Goal: Task Accomplishment & Management: Manage account settings

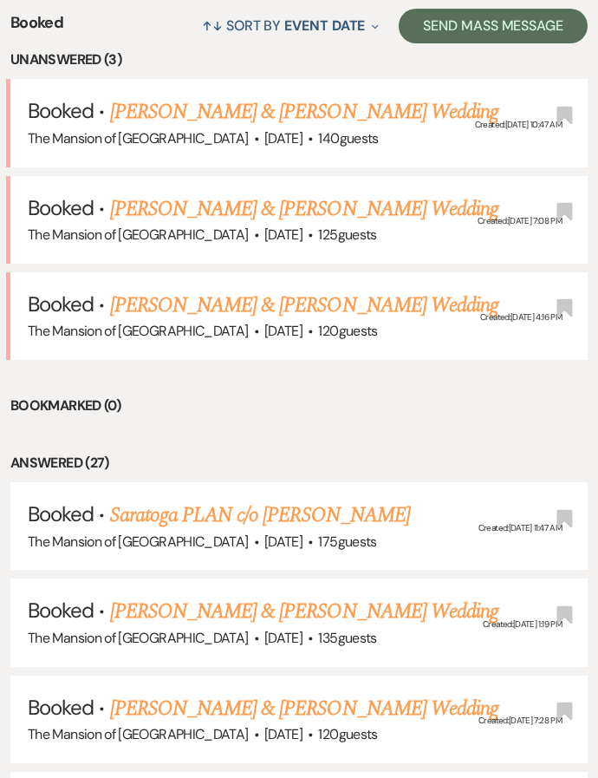
scroll to position [724, 0]
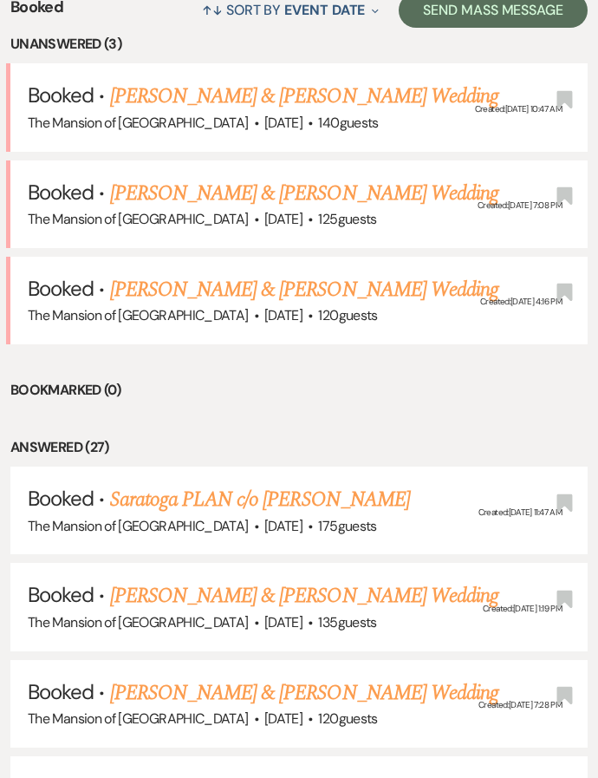
click at [250, 89] on link "Jami Chiusano & Eric Diamond's Wedding" at bounding box center [304, 96] width 388 height 31
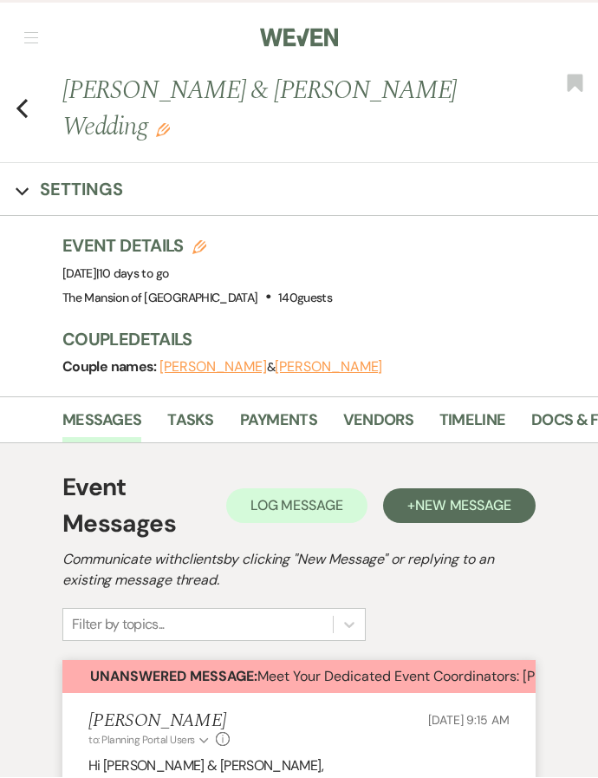
scroll to position [1, 0]
click at [16, 128] on div "Previous Jami Chiusano & Eric Diamond's Wedding Edit Bookmark" at bounding box center [294, 117] width 607 height 91
click at [27, 116] on use "button" at bounding box center [21, 108] width 11 height 19
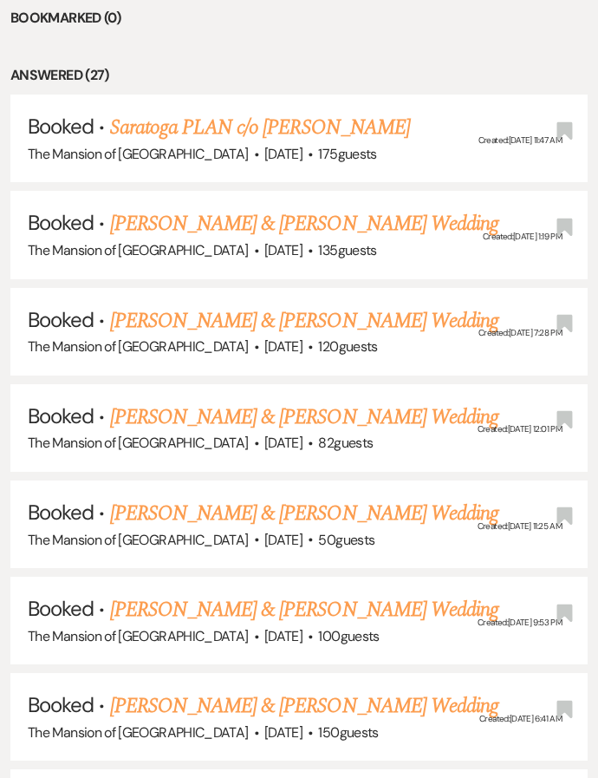
scroll to position [1108, 0]
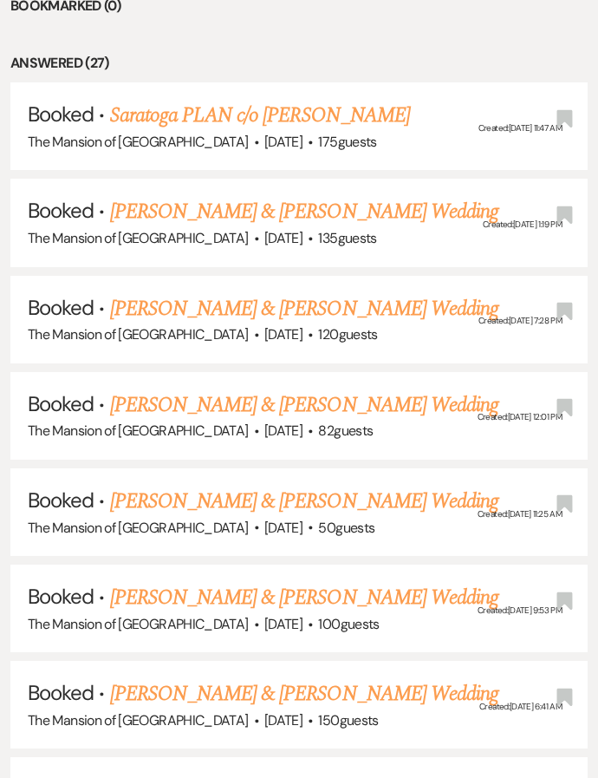
click at [310, 196] on link "[PERSON_NAME] & [PERSON_NAME] Wedding" at bounding box center [304, 211] width 388 height 31
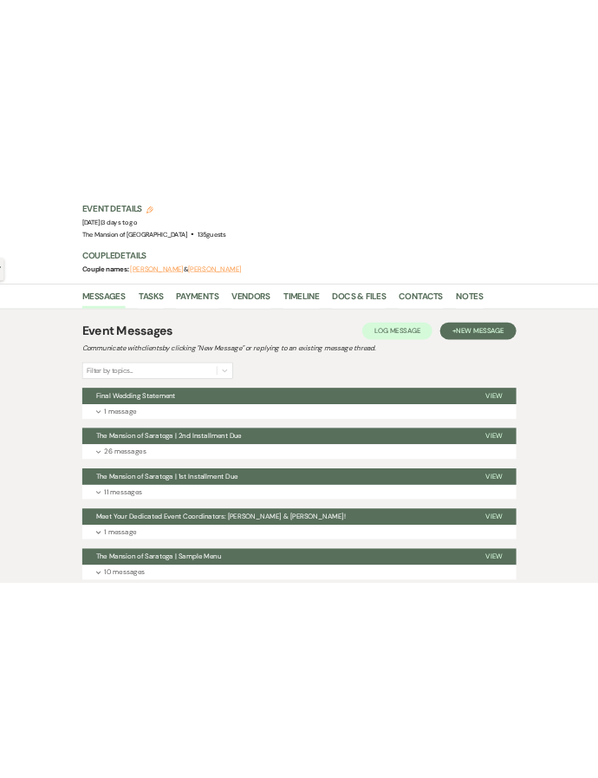
scroll to position [232, 0]
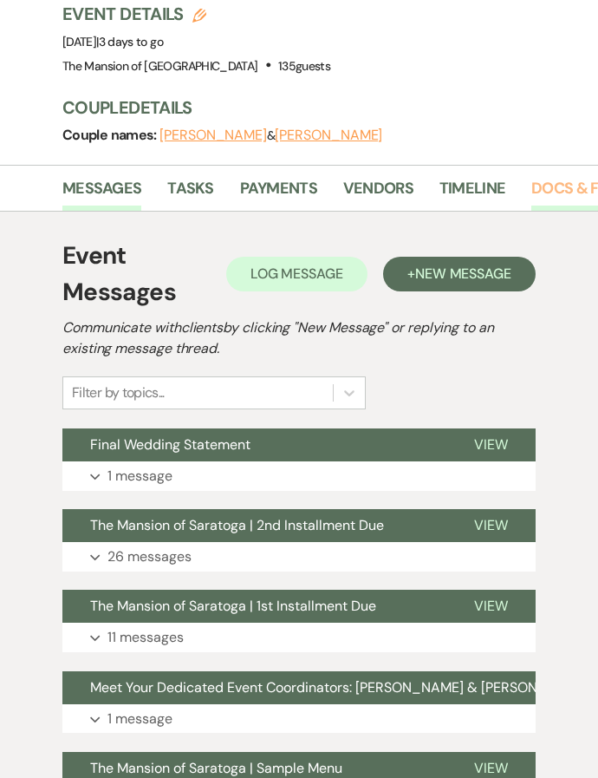
click at [577, 180] on link "Docs & Files" at bounding box center [580, 194] width 96 height 36
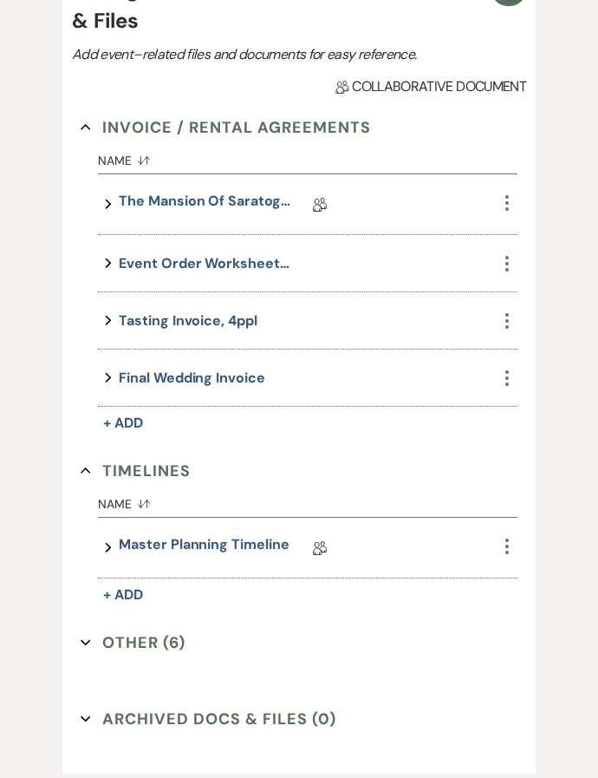
scroll to position [512, 0]
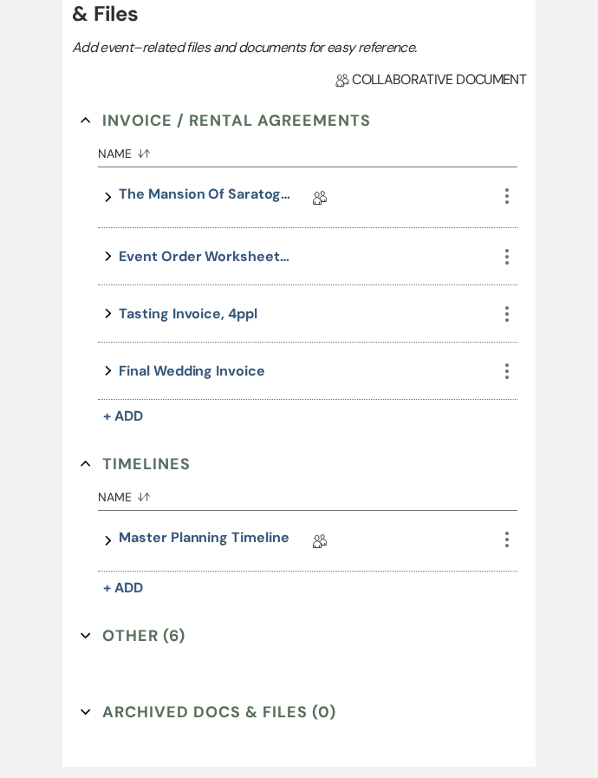
click at [132, 641] on button "Other (6) Expand" at bounding box center [133, 636] width 105 height 26
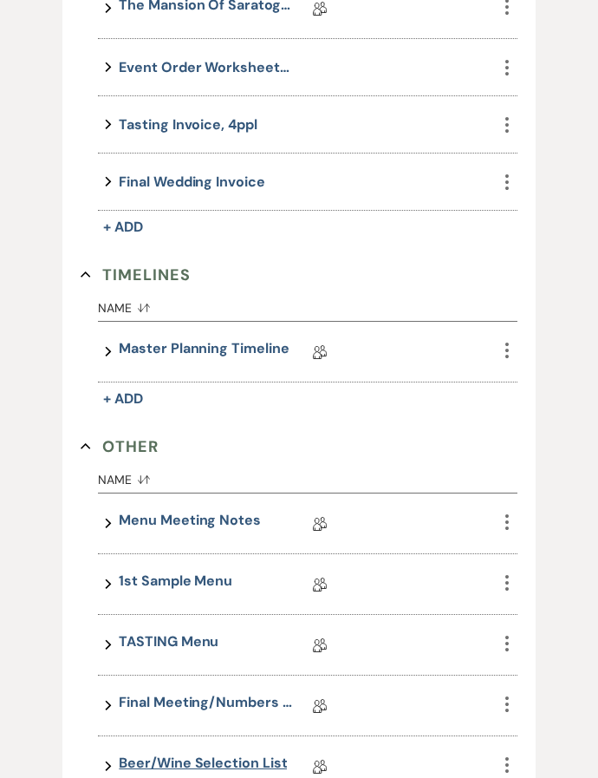
scroll to position [797, 0]
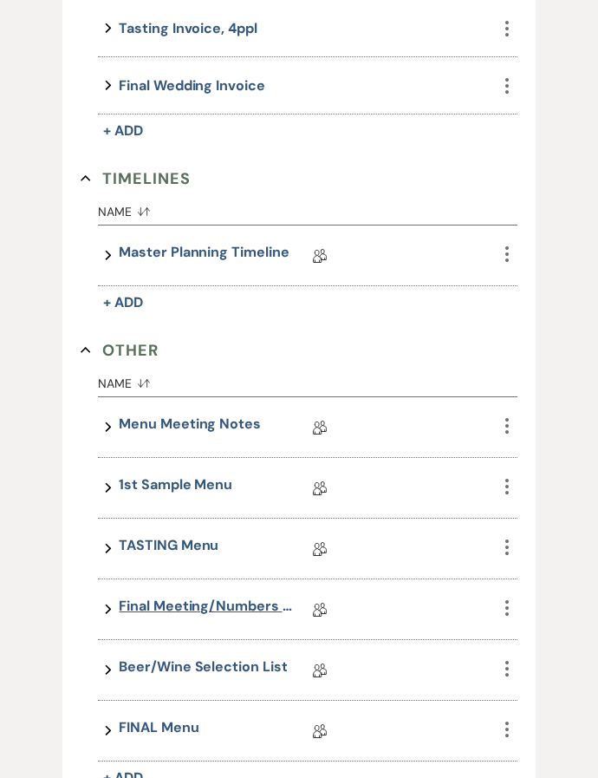
click at [170, 604] on link "Final Meeting/Numbers Doc" at bounding box center [205, 610] width 173 height 27
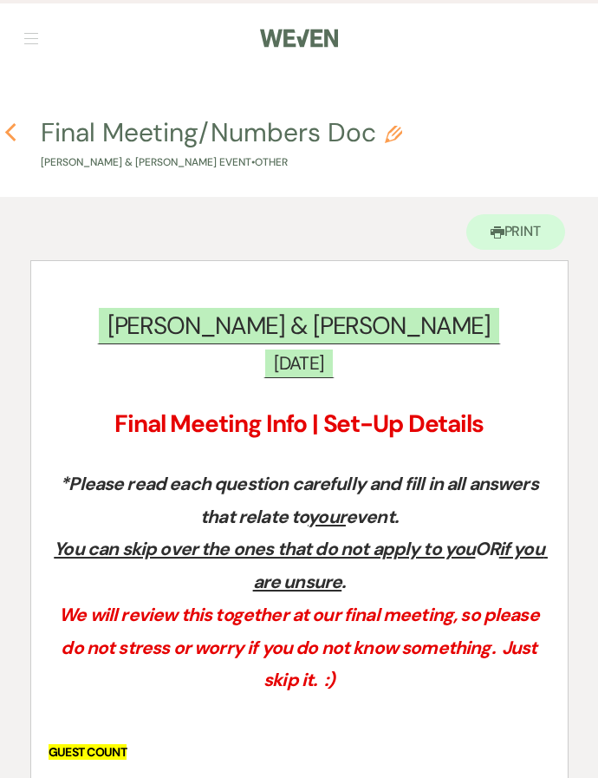
click at [16, 139] on icon "Previous" at bounding box center [10, 132] width 13 height 21
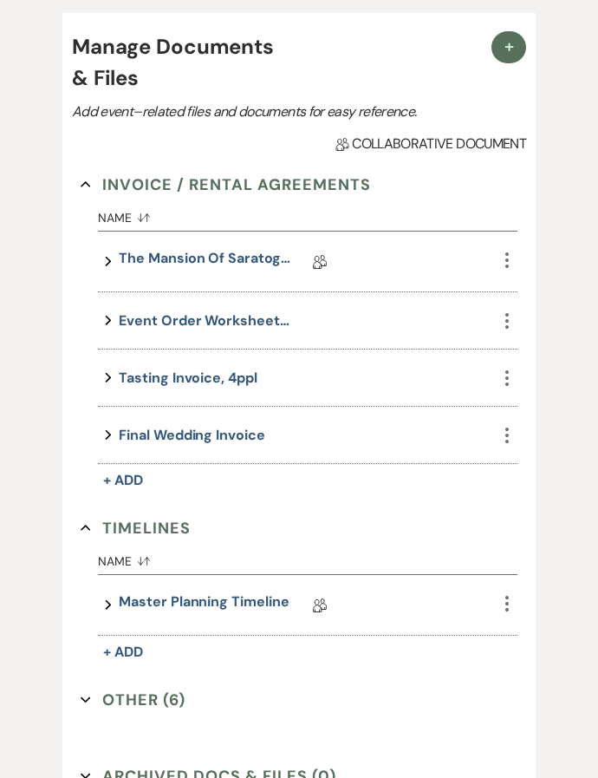
scroll to position [448, 0]
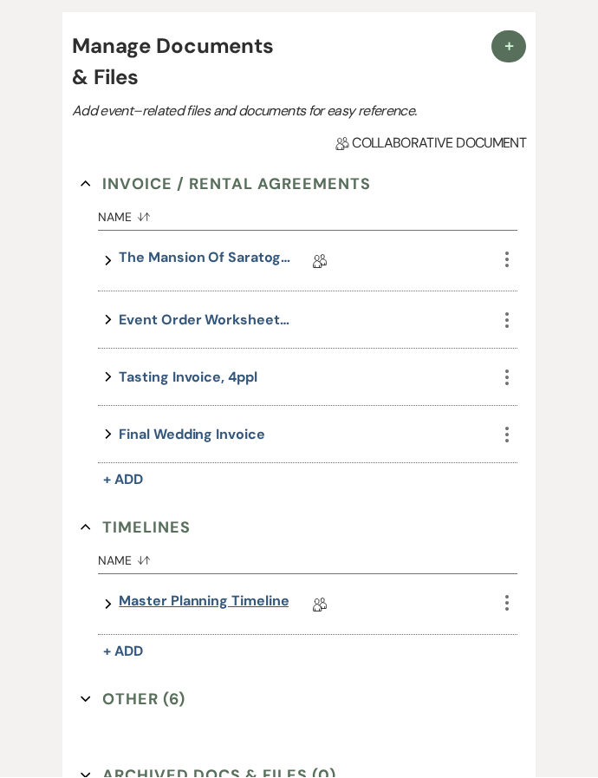
click at [161, 601] on link "Master Planning Timeline" at bounding box center [204, 604] width 170 height 27
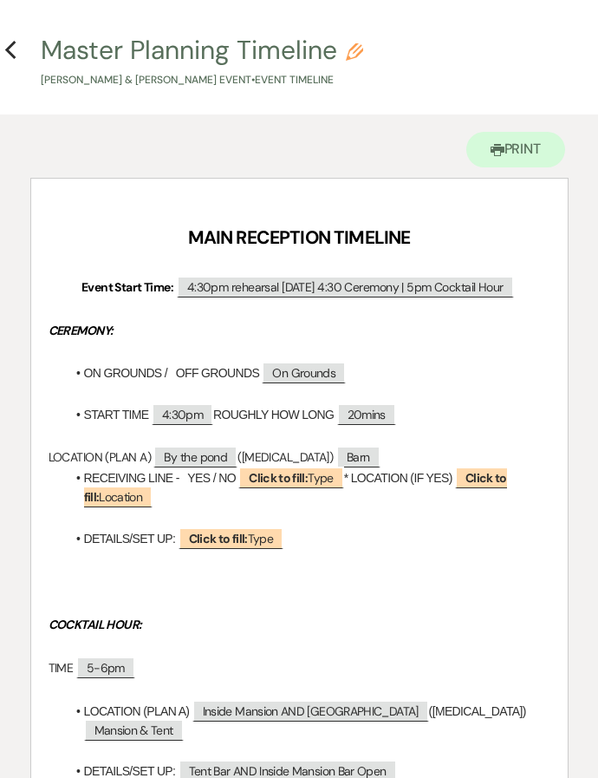
scroll to position [82, 0]
click at [10, 61] on div "Previous" at bounding box center [10, 48] width 13 height 28
click at [10, 54] on use "button" at bounding box center [9, 50] width 11 height 19
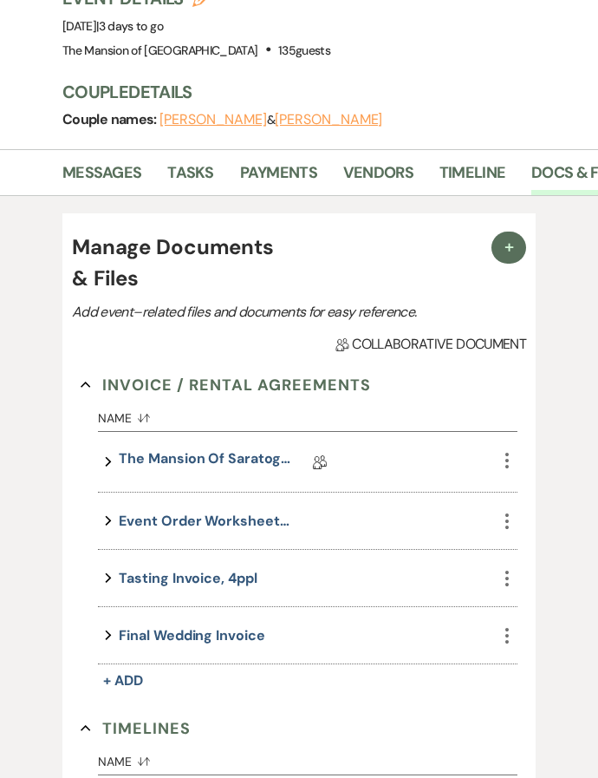
scroll to position [245, 0]
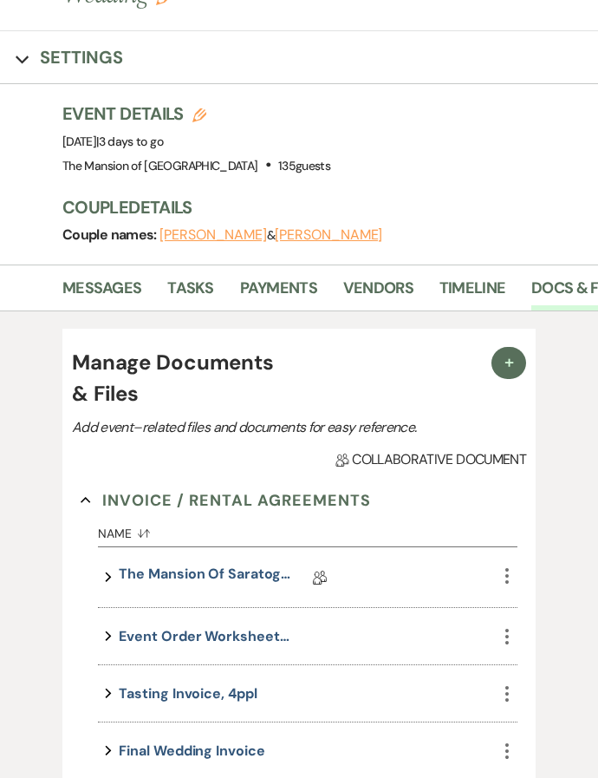
scroll to position [33, 0]
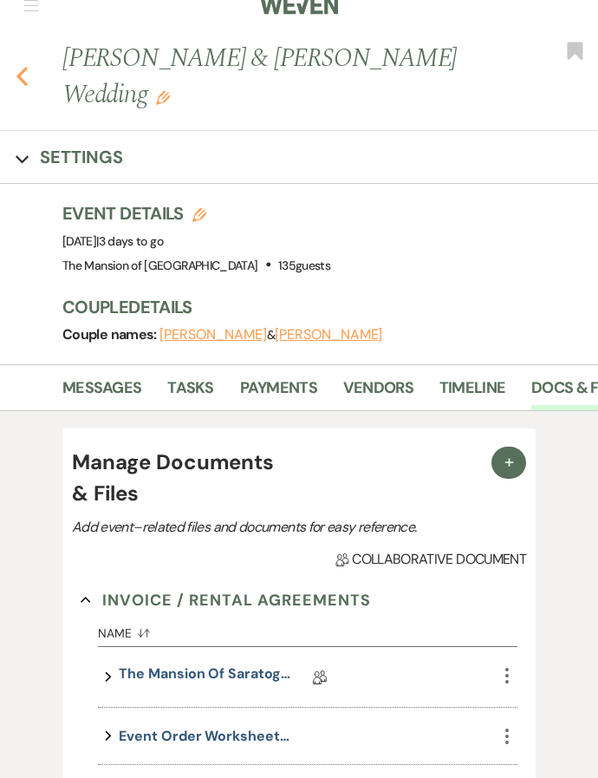
click at [23, 81] on icon "Previous" at bounding box center [22, 76] width 13 height 21
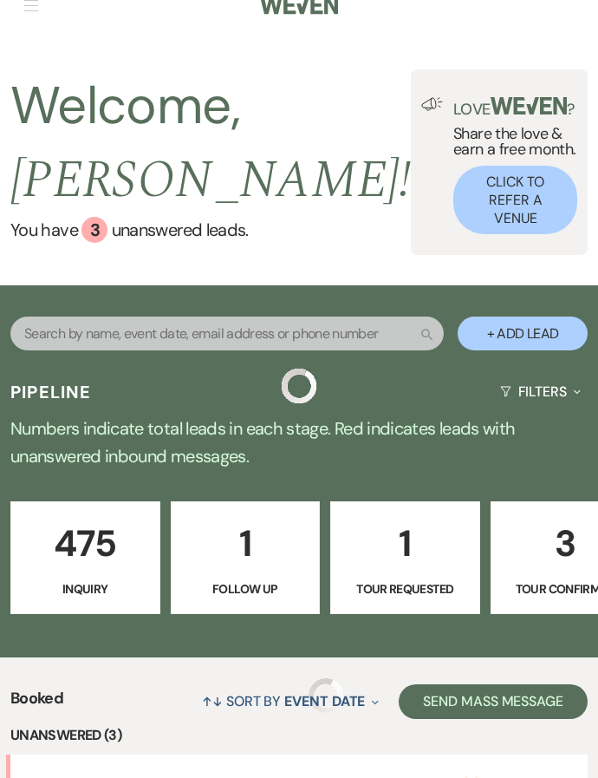
scroll to position [1108, 0]
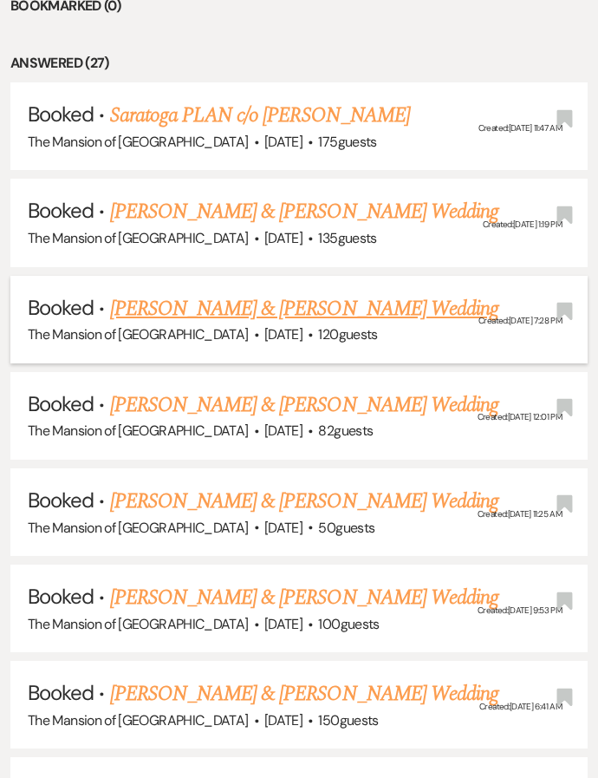
click at [210, 293] on link "Jordan Lilly & Ciera Battleson's Wedding" at bounding box center [304, 308] width 388 height 31
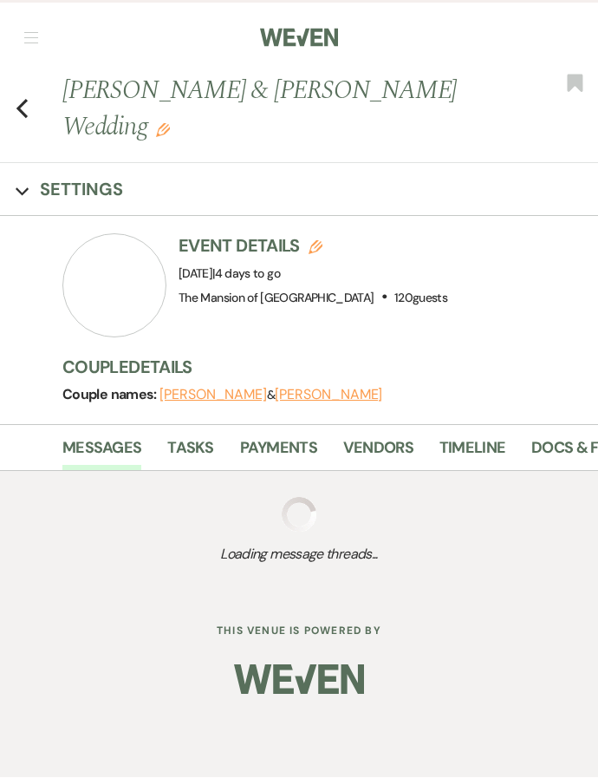
scroll to position [1, 0]
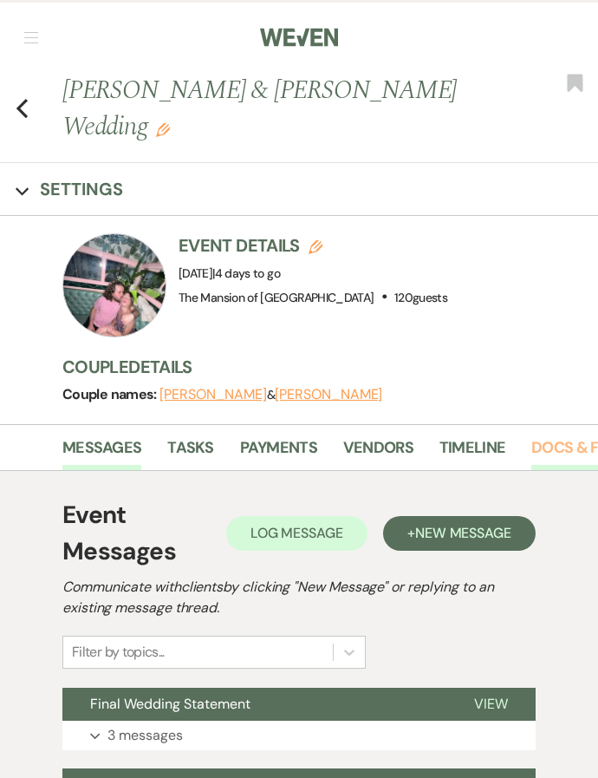
click at [554, 435] on link "Docs & Files" at bounding box center [580, 453] width 96 height 36
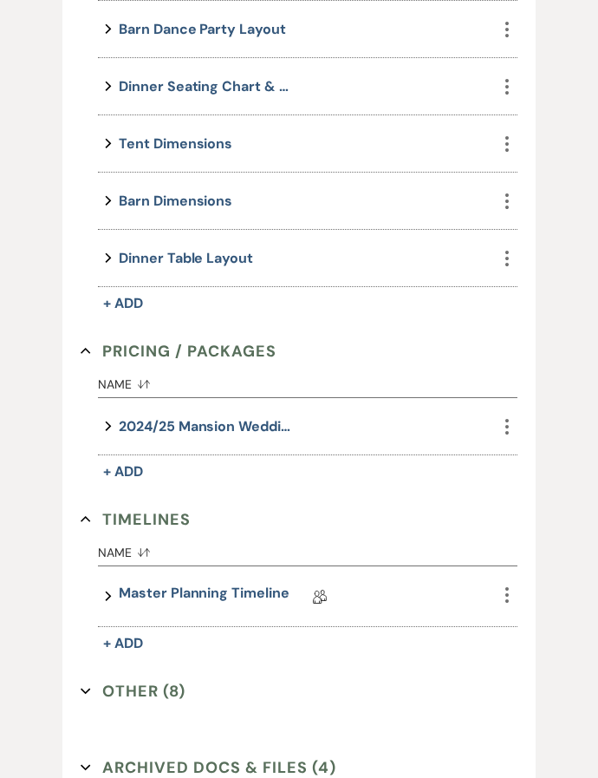
scroll to position [1454, 0]
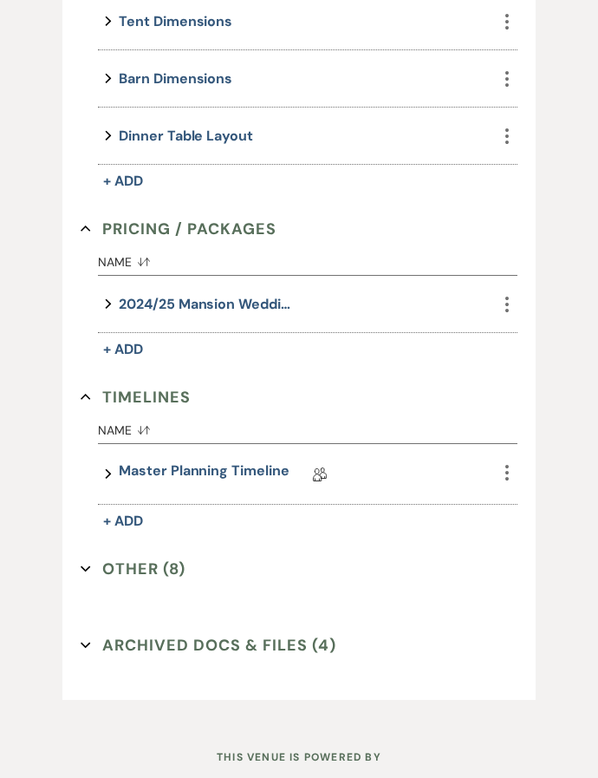
click at [143, 557] on button "Other (8) Expand" at bounding box center [133, 570] width 105 height 26
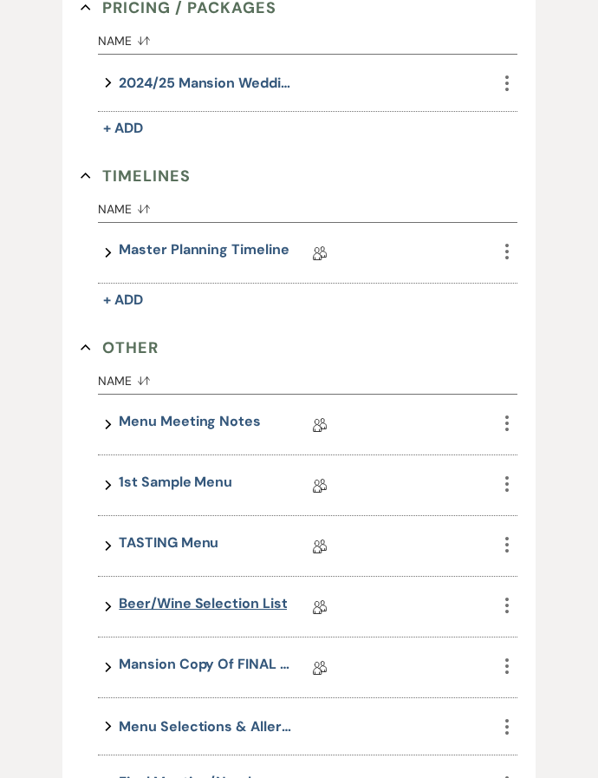
scroll to position [1714, 0]
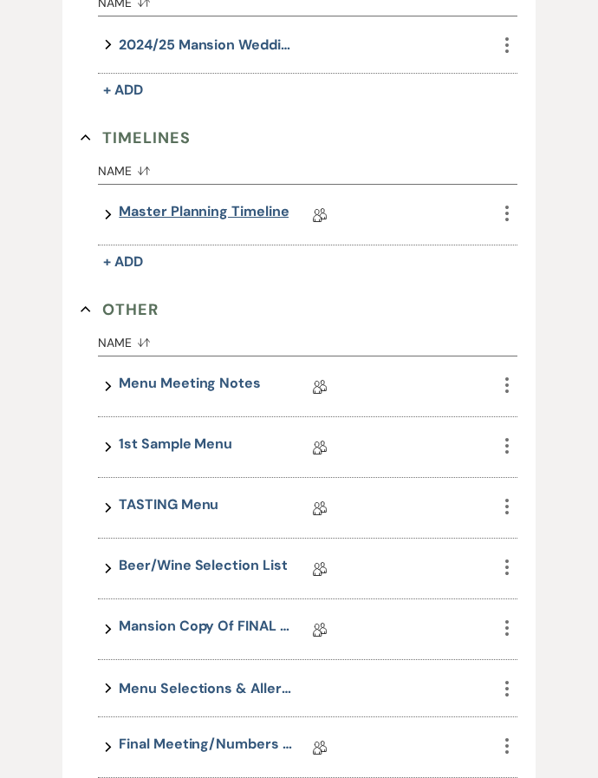
click at [191, 201] on link "Master Planning Timeline" at bounding box center [204, 214] width 170 height 27
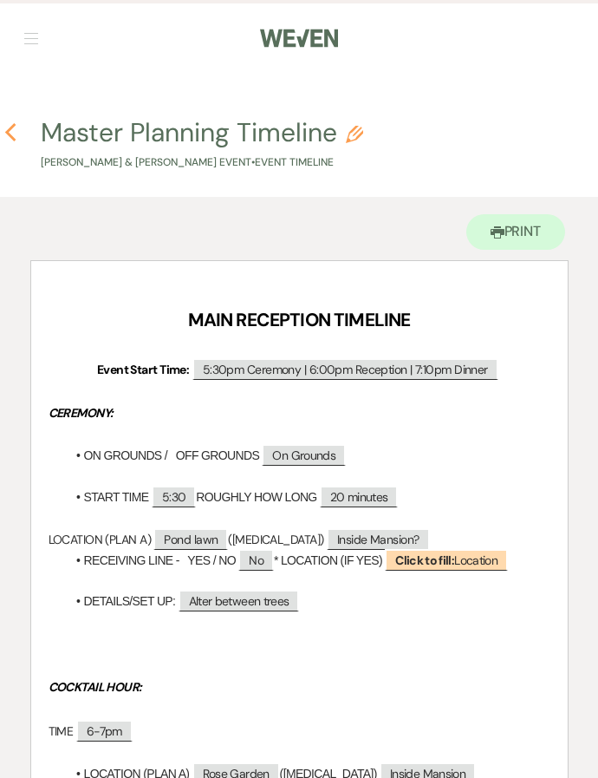
click at [7, 140] on icon "Previous" at bounding box center [10, 132] width 13 height 21
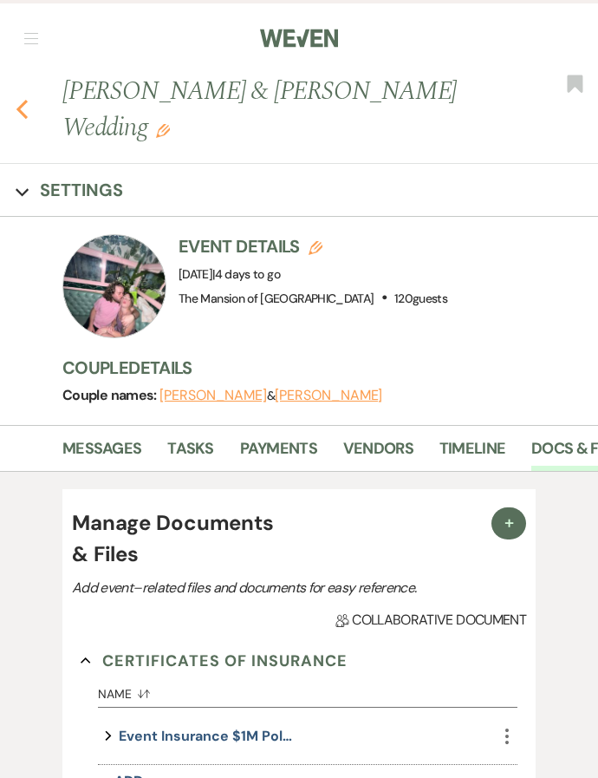
click at [24, 99] on icon "Previous" at bounding box center [22, 109] width 13 height 21
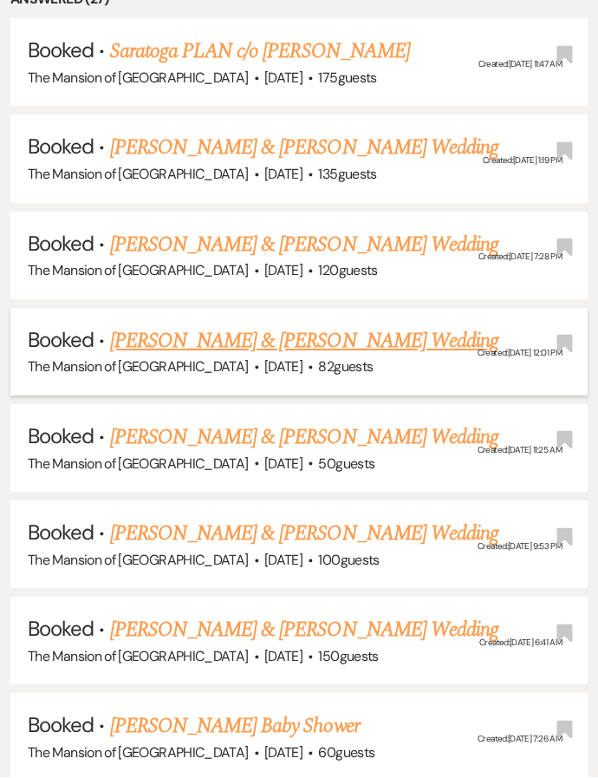
scroll to position [1172, 0]
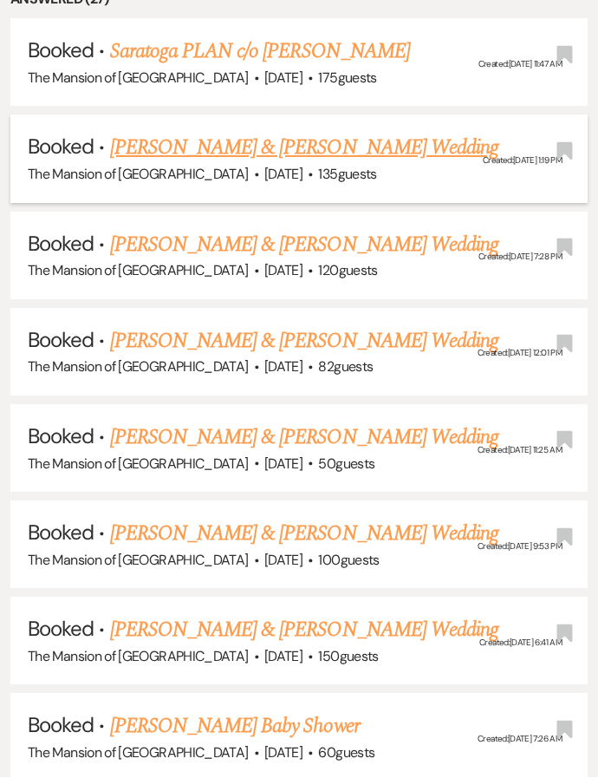
click at [353, 134] on h5 "Booked · Allie Iwaniec & Daniel Lenney's Wedding" at bounding box center [299, 148] width 543 height 31
drag, startPoint x: 355, startPoint y: 123, endPoint x: 349, endPoint y: 722, distance: 599.2
click at [350, 133] on link "[PERSON_NAME] & [PERSON_NAME] Wedding" at bounding box center [304, 148] width 388 height 31
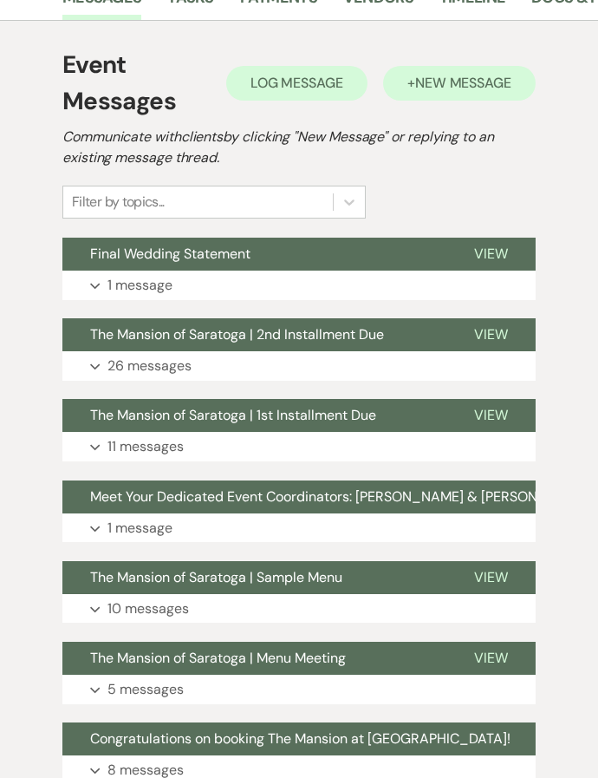
scroll to position [376, 0]
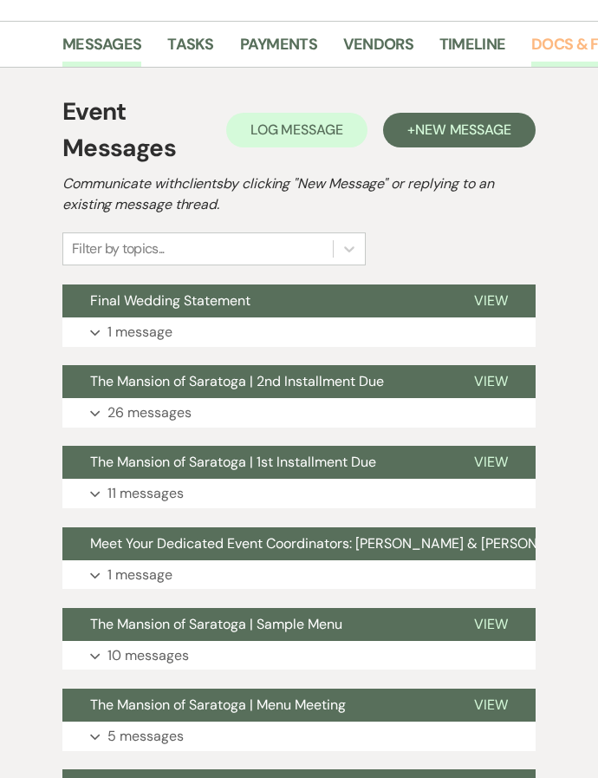
click at [562, 36] on link "Docs & Files" at bounding box center [580, 50] width 96 height 36
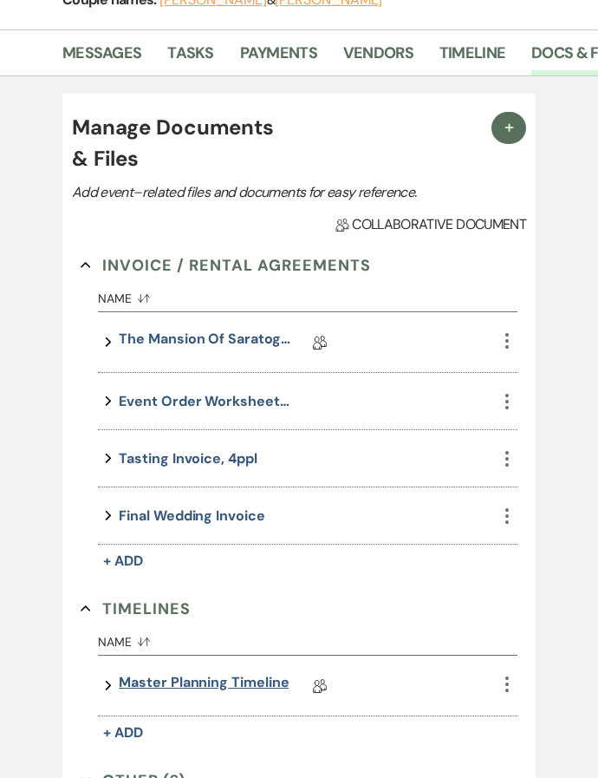
click at [141, 682] on link "Master Planning Timeline" at bounding box center [204, 686] width 170 height 27
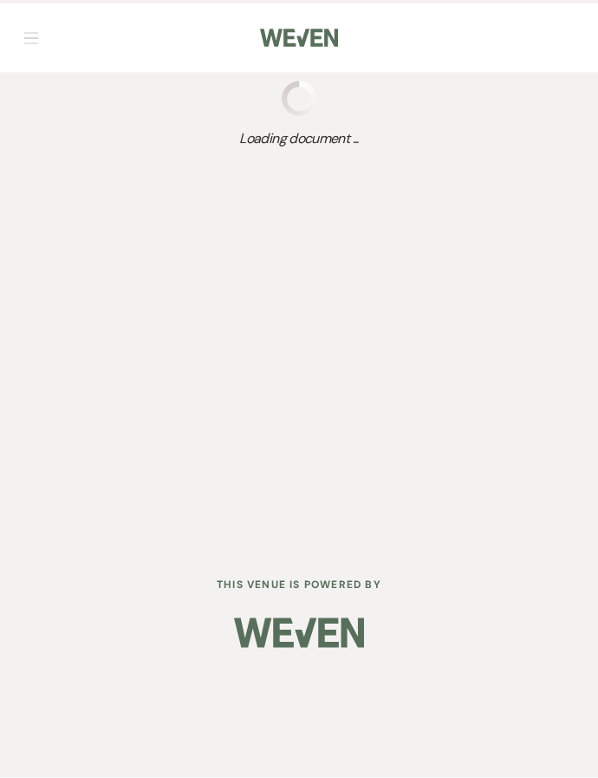
scroll to position [29, 0]
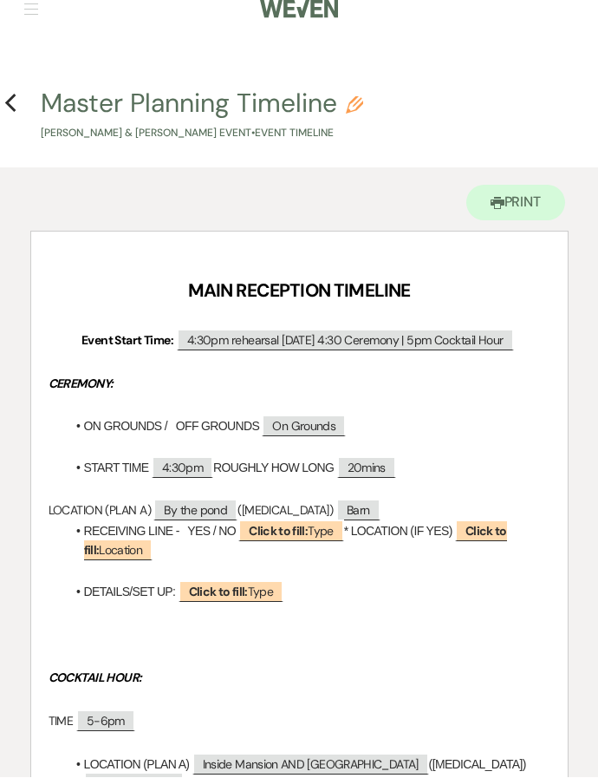
click at [385, 650] on p at bounding box center [300, 657] width 502 height 22
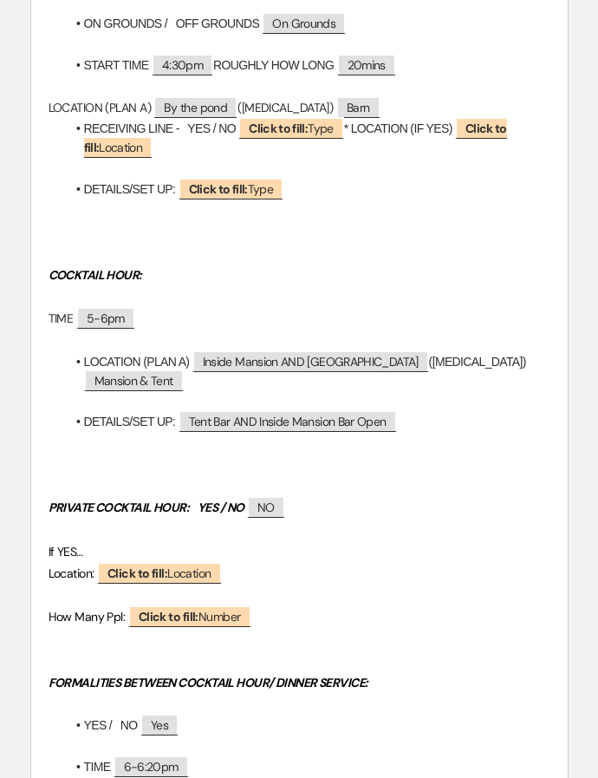
scroll to position [432, 0]
click at [510, 497] on p "PRIVATE COCKTAIL HOUR: YES / NO ﻿ NO ﻿" at bounding box center [300, 508] width 502 height 22
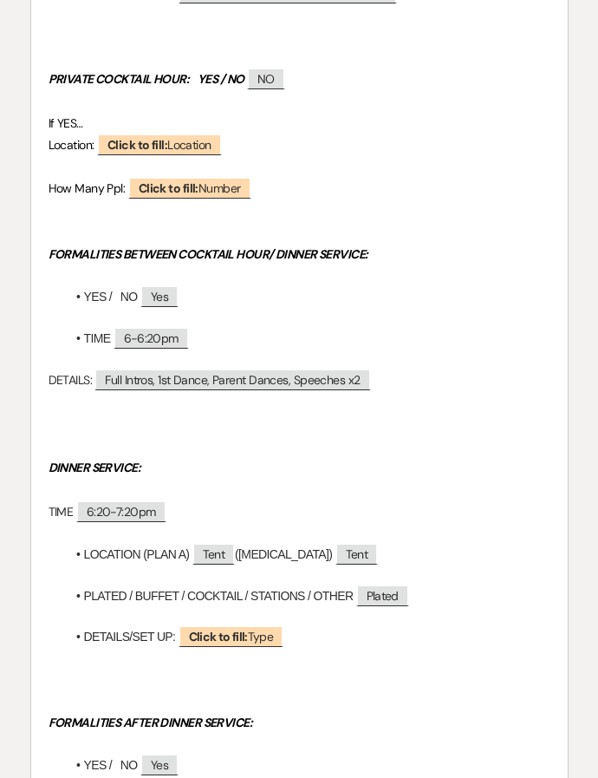
scroll to position [899, 0]
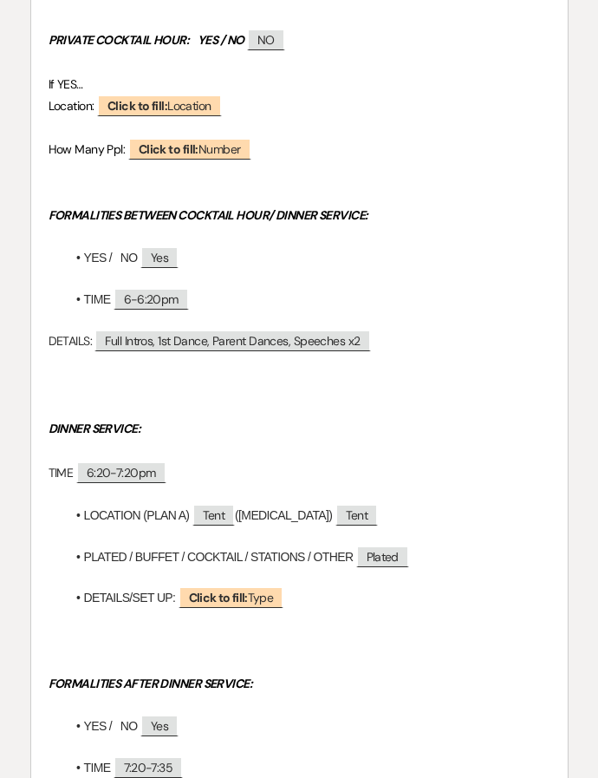
click at [594, 555] on div "Printer Print Add Photo + Insert Field Expand Standard Field Smart Field Signat…" at bounding box center [299, 637] width 598 height 2679
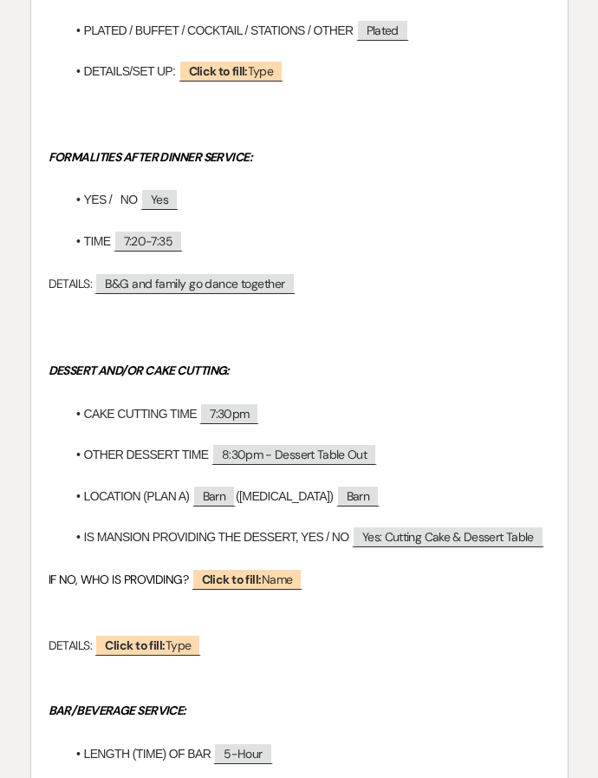
scroll to position [1420, 0]
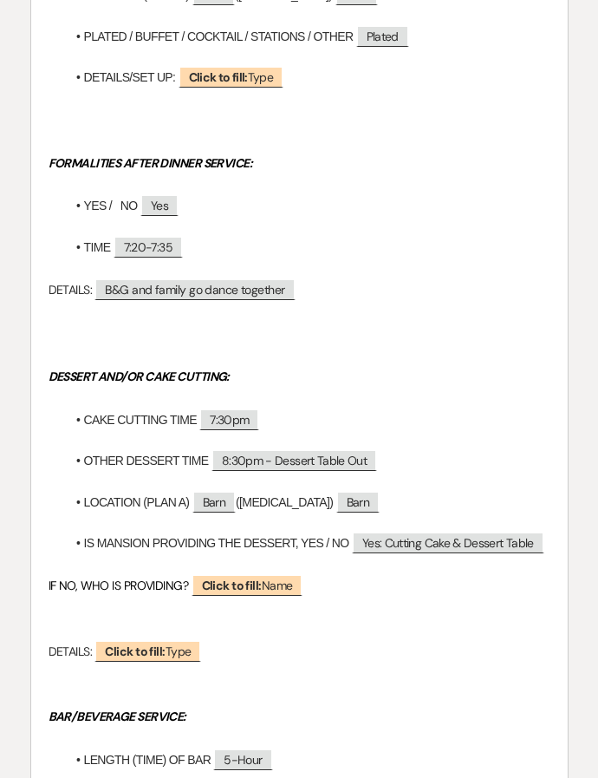
click at [484, 641] on p "DETAILS: ﻿ Click to fill: Type ﻿" at bounding box center [300, 652] width 502 height 22
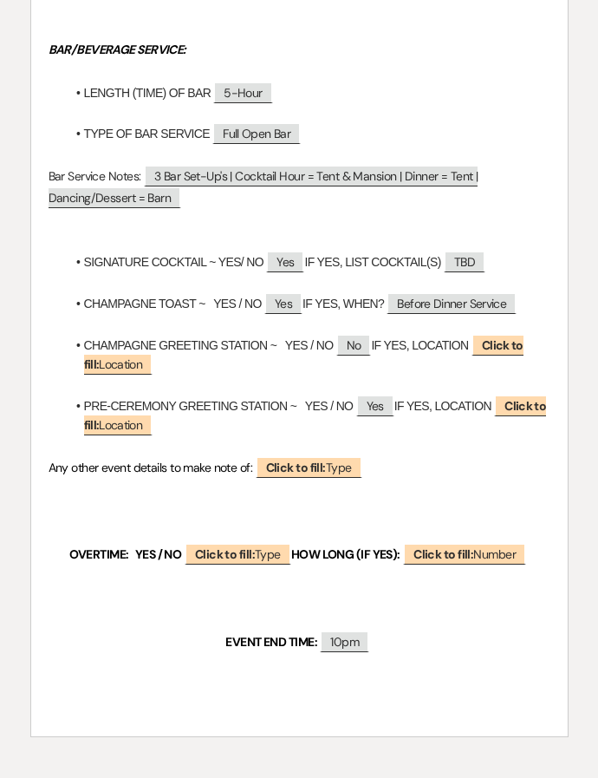
scroll to position [2086, 0]
click at [114, 697] on p at bounding box center [300, 708] width 502 height 22
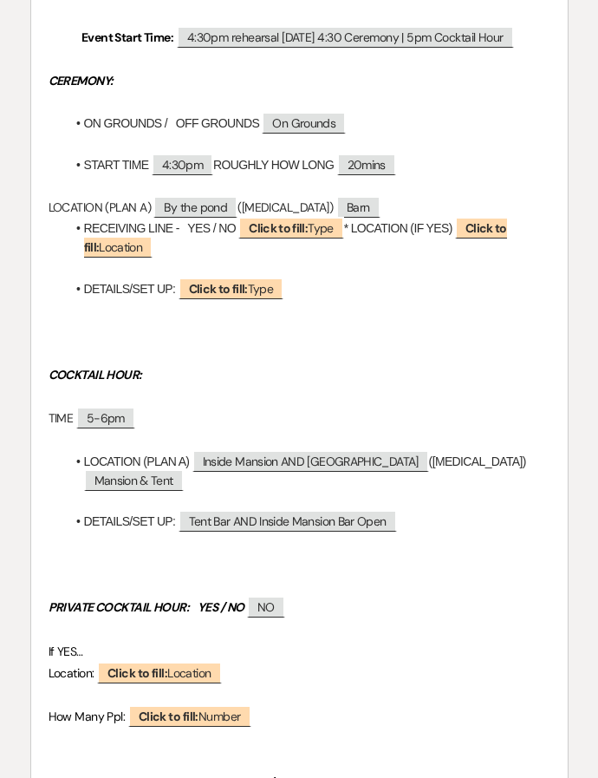
scroll to position [29, 0]
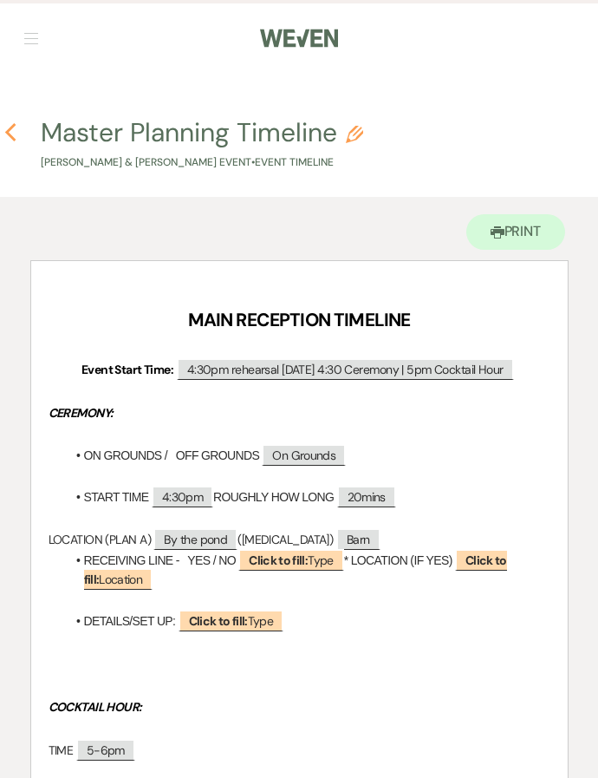
click at [8, 141] on icon "Previous" at bounding box center [10, 132] width 13 height 21
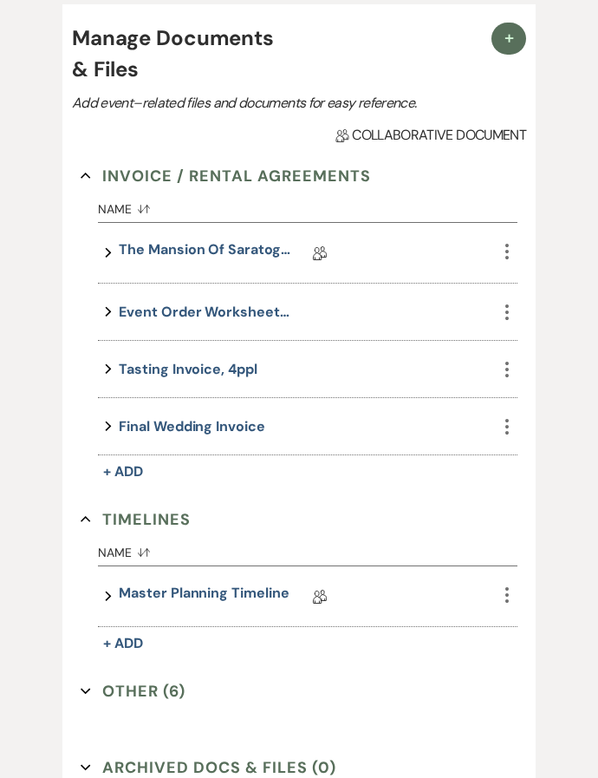
scroll to position [470, 0]
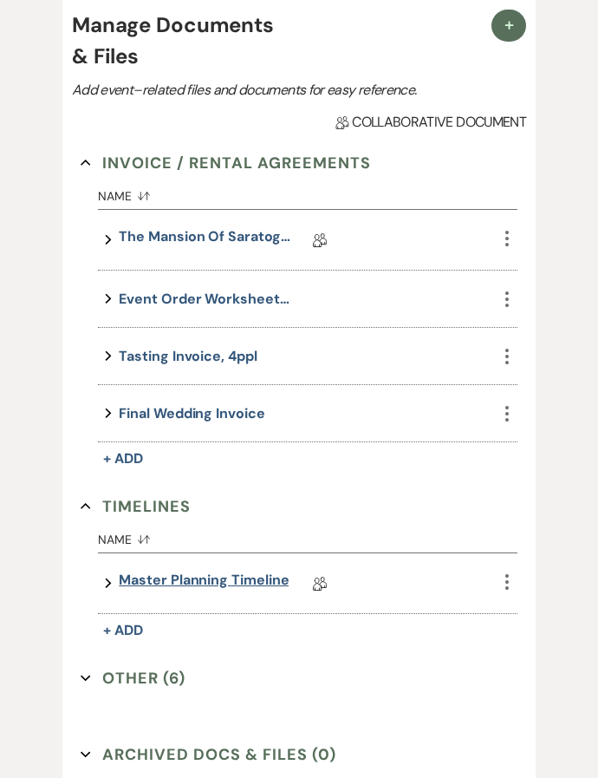
click at [224, 583] on link "Master Planning Timeline" at bounding box center [204, 583] width 170 height 27
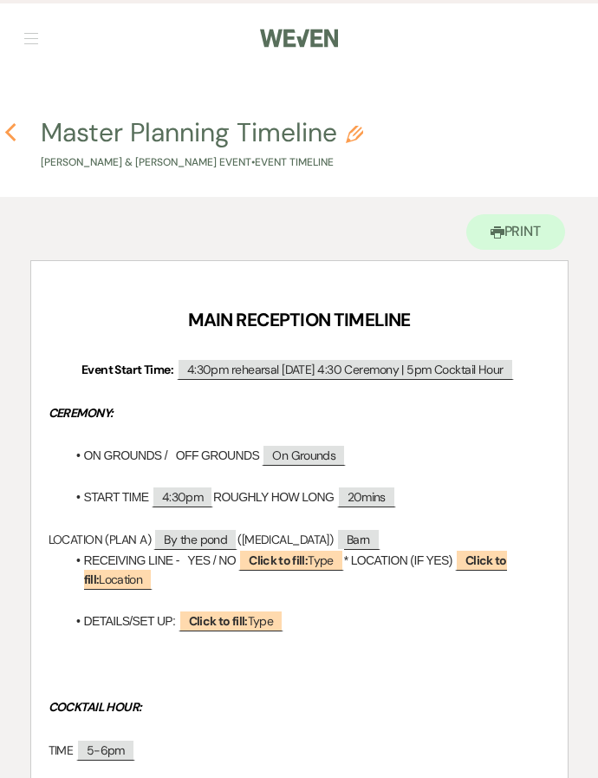
click at [14, 137] on icon "Previous" at bounding box center [10, 132] width 13 height 21
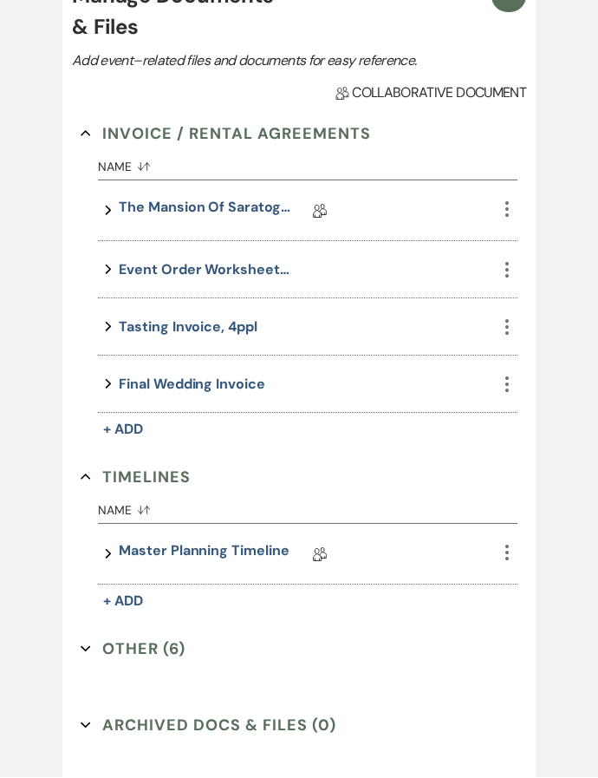
click at [559, 591] on div "+ Manage Documents & Files Add event–related files and documents for easy refer…" at bounding box center [299, 372] width 567 height 852
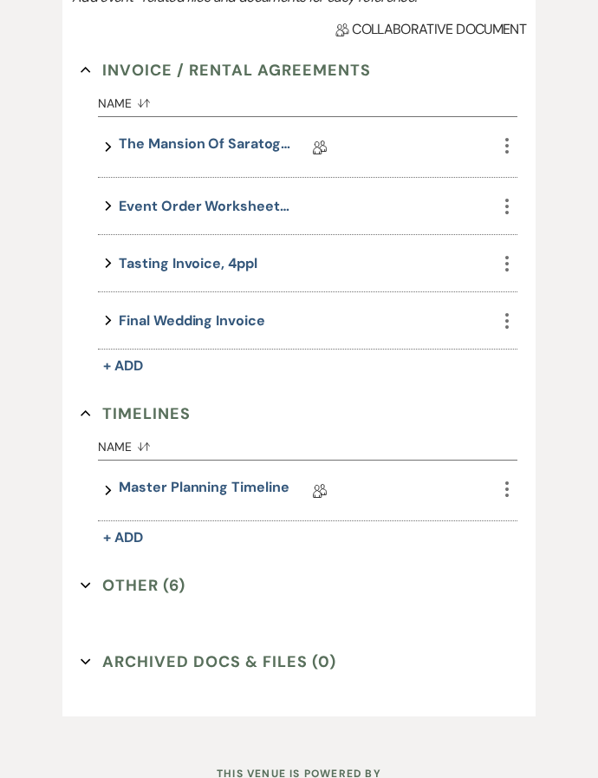
click at [168, 593] on button "Other (6) Expand" at bounding box center [133, 585] width 105 height 26
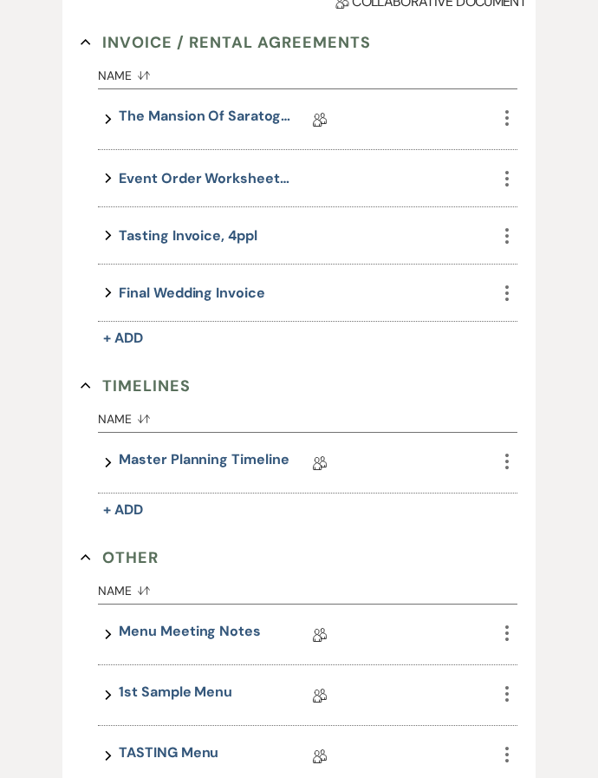
scroll to position [709, 0]
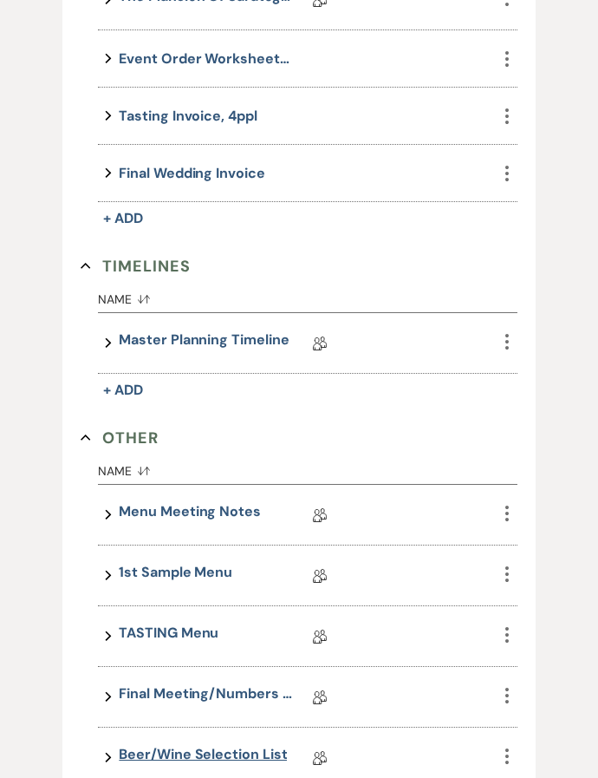
click at [217, 760] on link "Beer/Wine Selection List" at bounding box center [203, 758] width 168 height 27
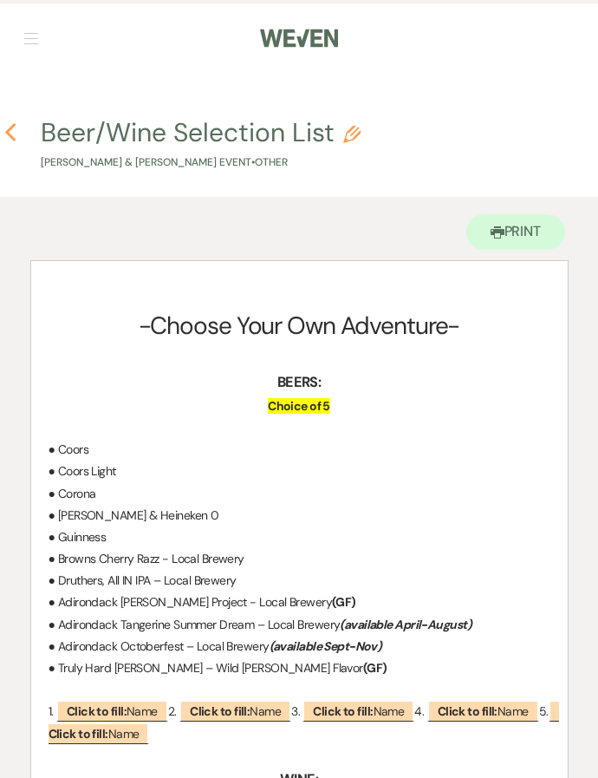
click at [4, 130] on icon "Previous" at bounding box center [10, 132] width 13 height 21
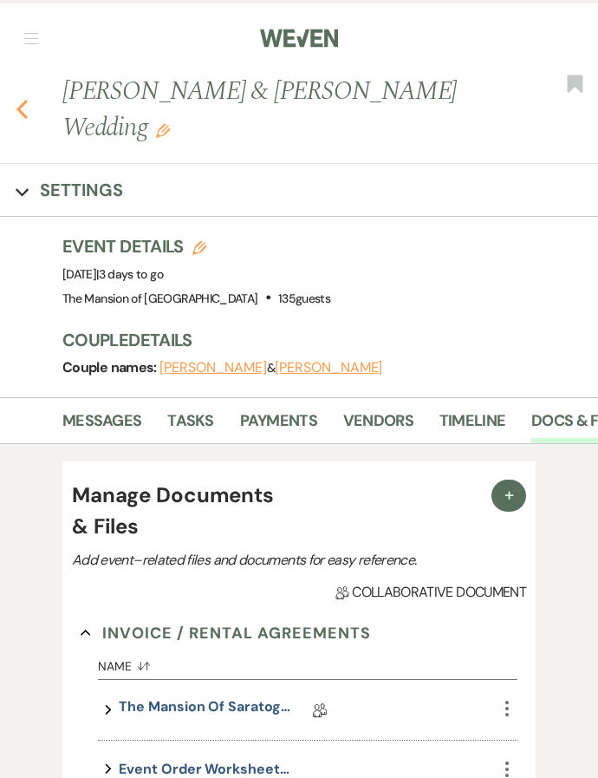
click at [27, 112] on icon "Previous" at bounding box center [22, 109] width 13 height 21
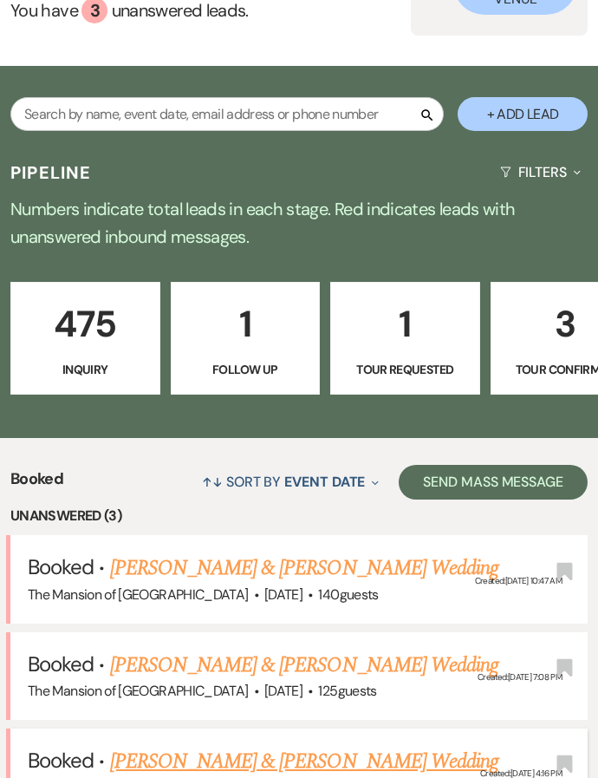
scroll to position [322, 0]
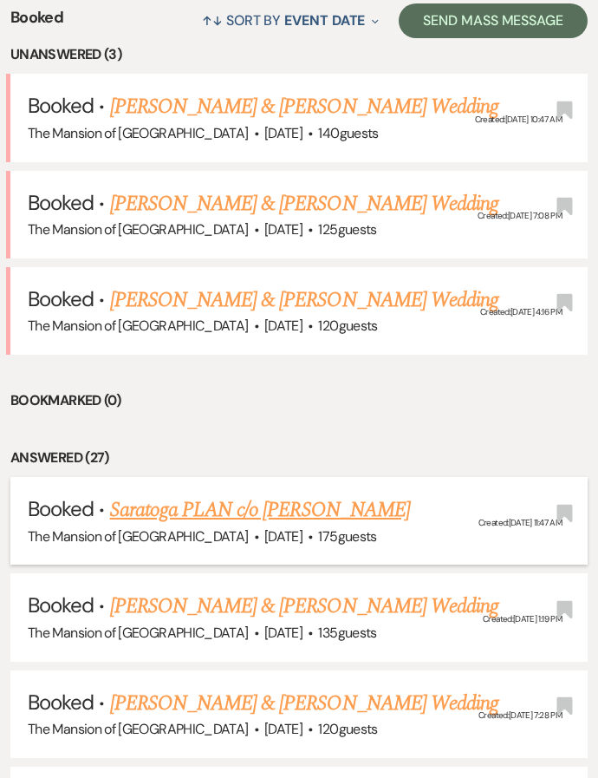
scroll to position [714, 0]
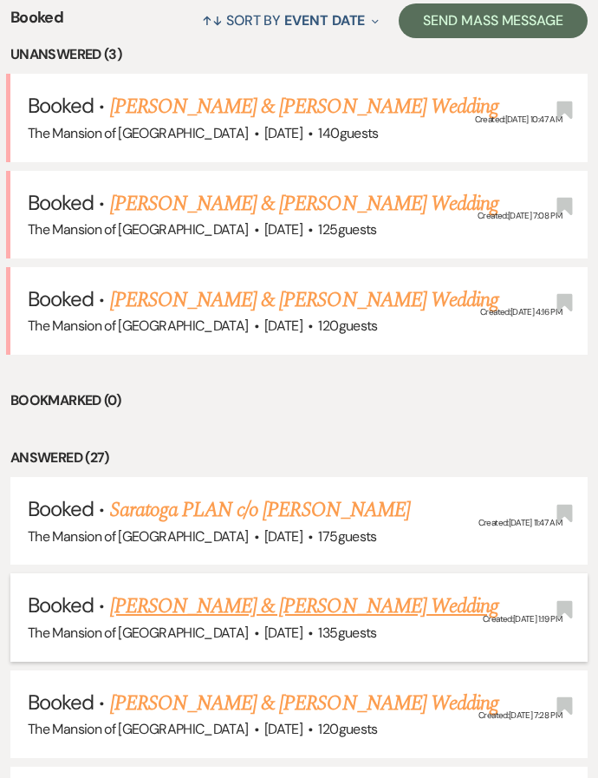
click at [212, 591] on link "[PERSON_NAME] & [PERSON_NAME] Wedding" at bounding box center [304, 606] width 388 height 31
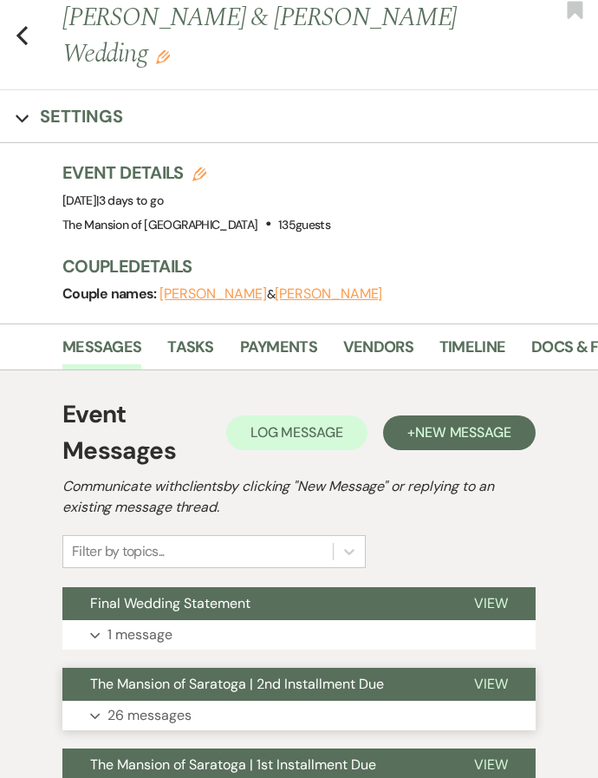
scroll to position [180, 0]
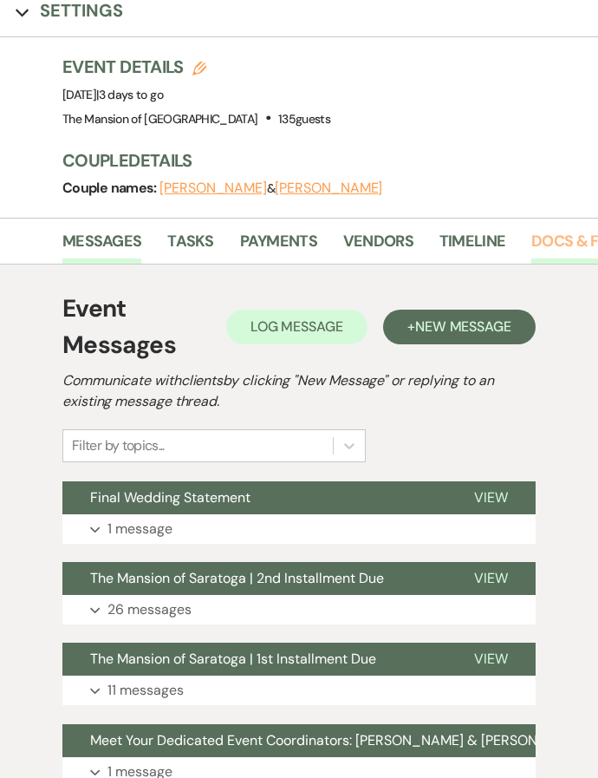
click at [584, 238] on link "Docs & Files" at bounding box center [580, 247] width 96 height 36
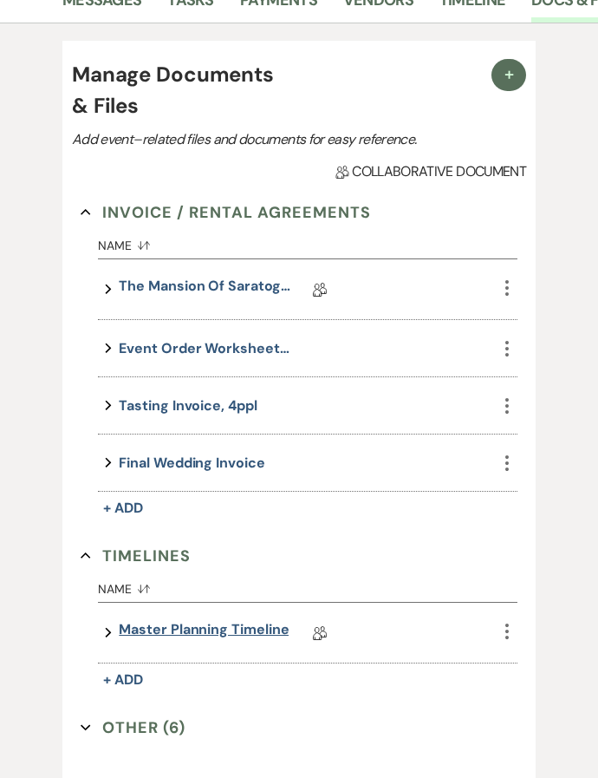
scroll to position [434, 0]
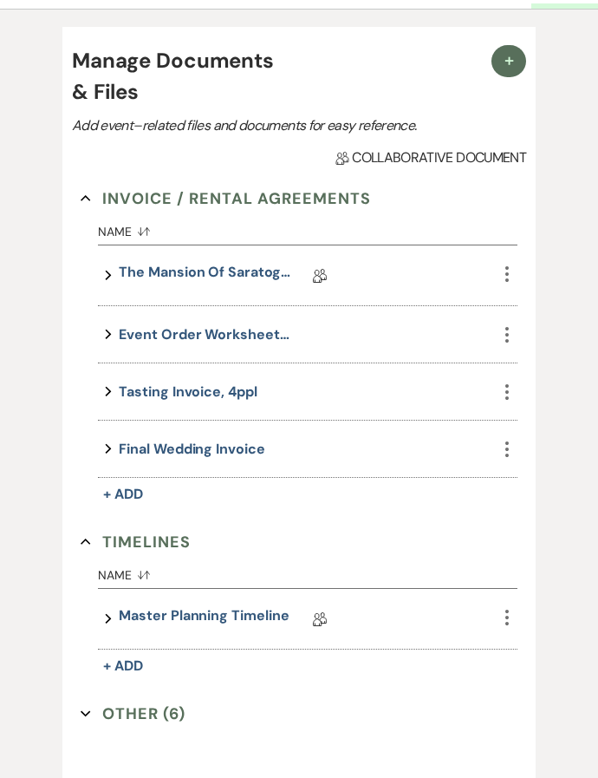
click at [165, 722] on button "Other (6) Expand" at bounding box center [133, 715] width 105 height 26
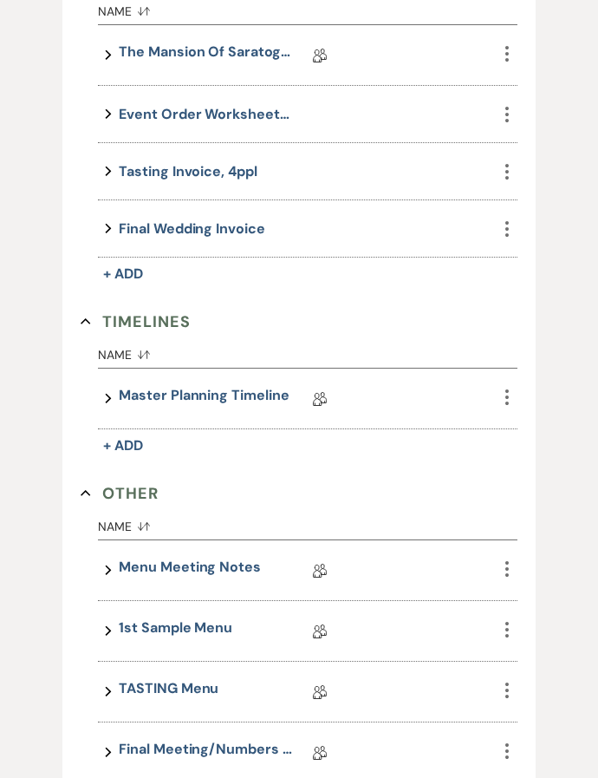
scroll to position [816, 0]
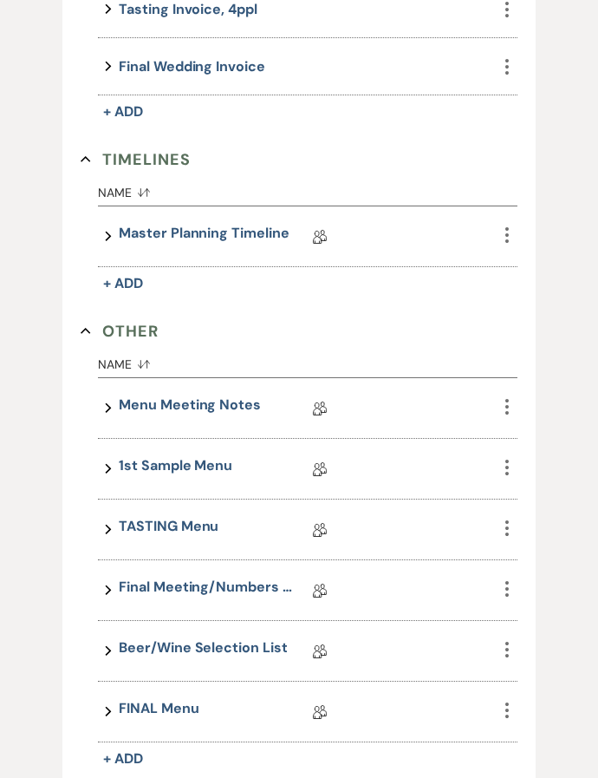
click at [180, 716] on link "FINAL Menu" at bounding box center [159, 712] width 80 height 27
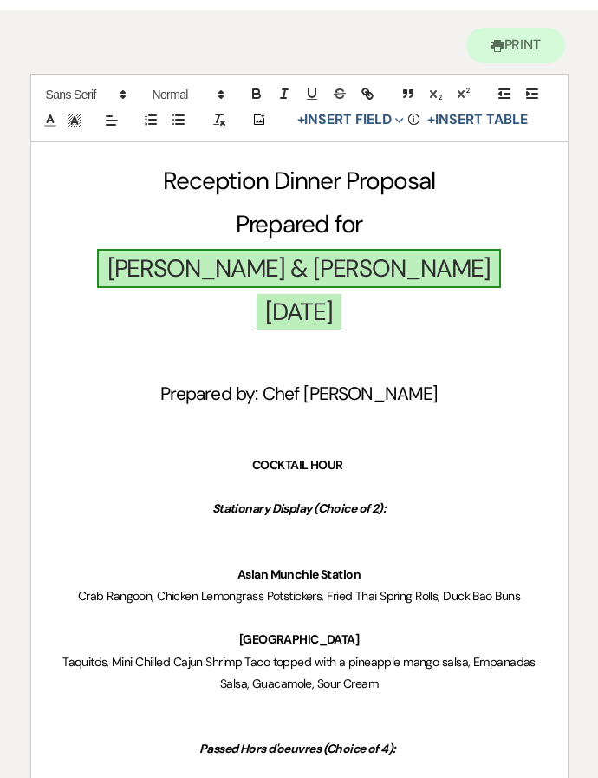
scroll to position [3, 0]
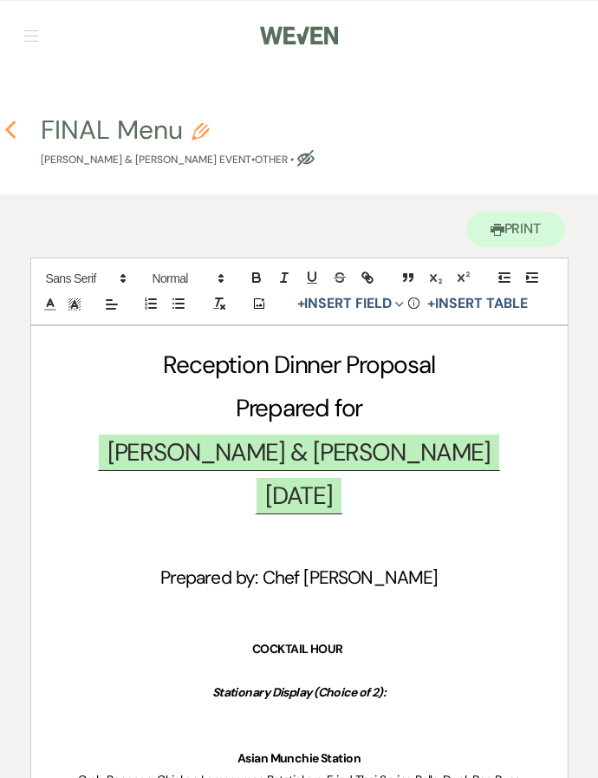
click at [16, 133] on icon "Previous" at bounding box center [10, 130] width 13 height 21
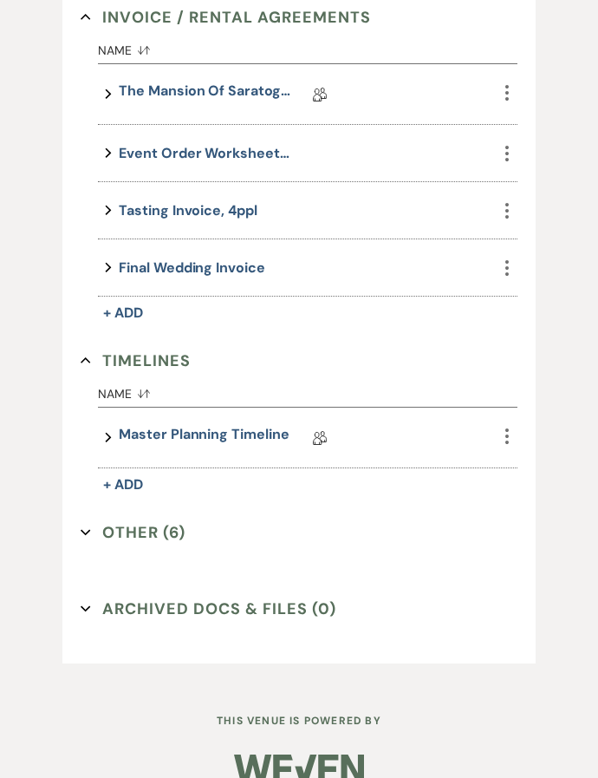
click at [177, 535] on button "Other (6) Expand" at bounding box center [133, 533] width 105 height 26
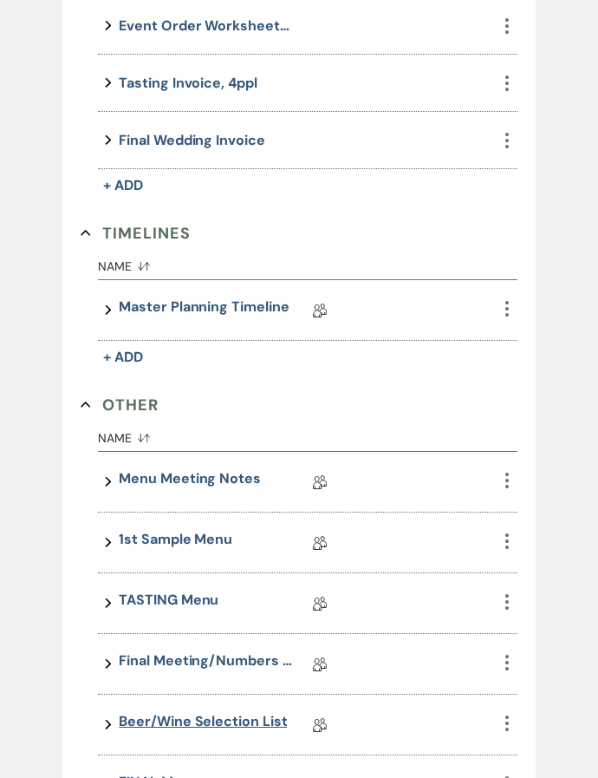
scroll to position [826, 0]
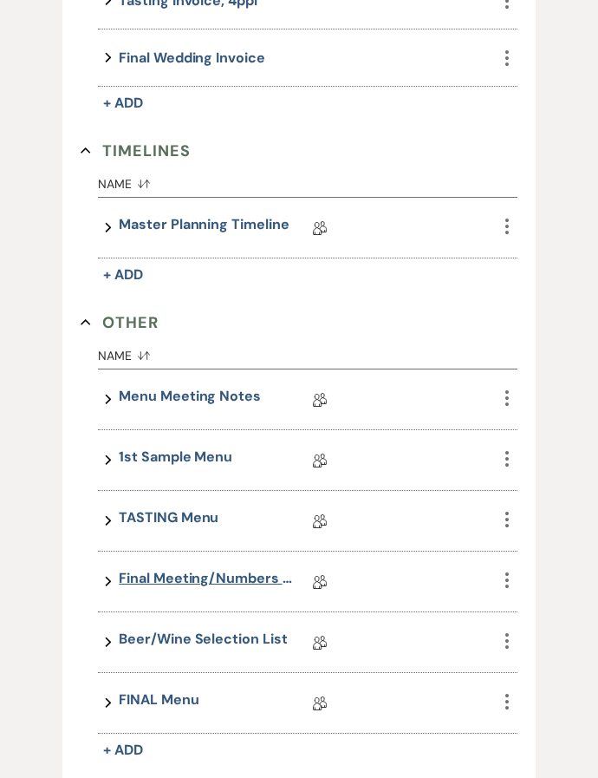
click at [198, 584] on link "Final Meeting/Numbers Doc" at bounding box center [205, 581] width 173 height 27
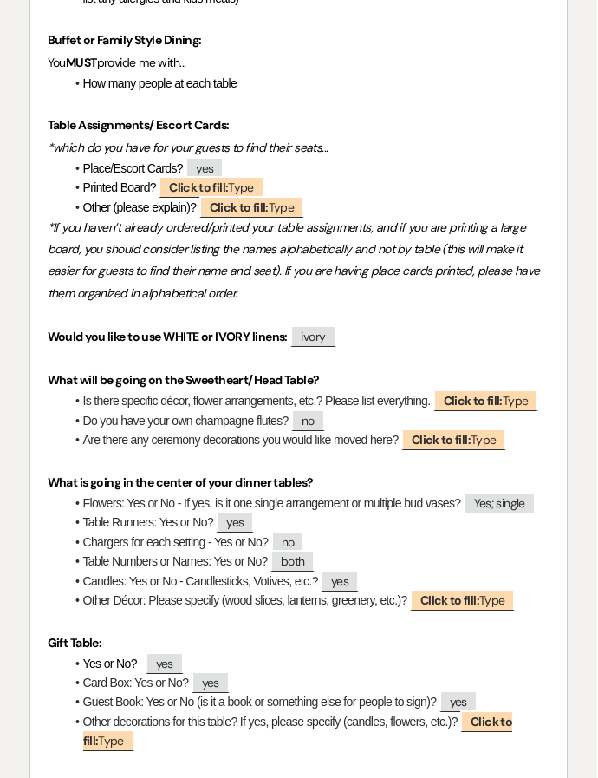
scroll to position [5439, 0]
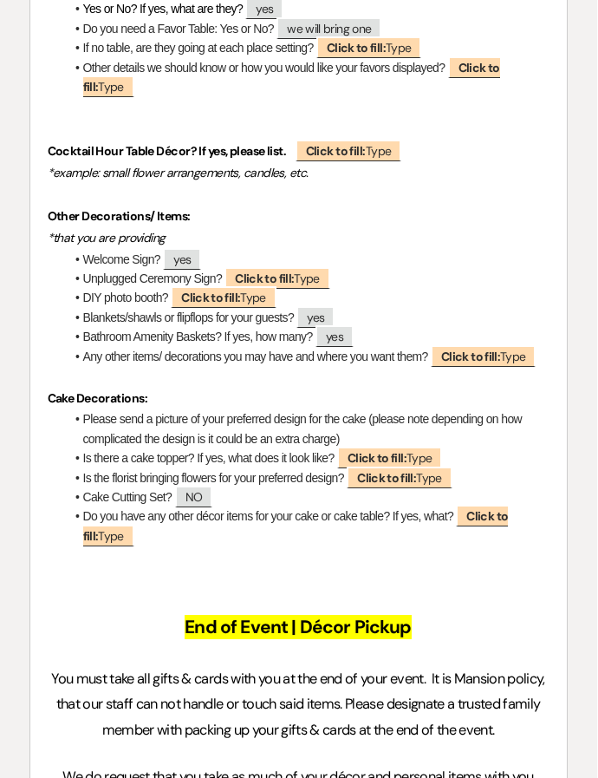
scroll to position [6422, 0]
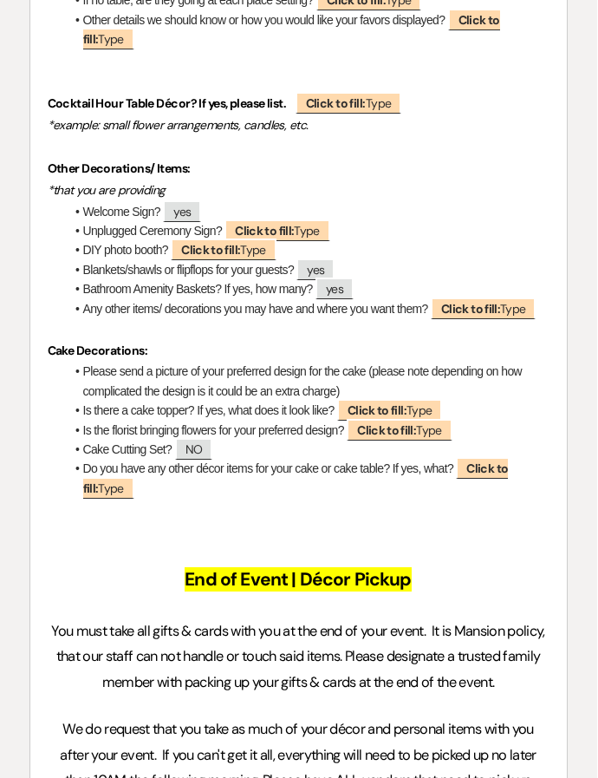
click at [53, 71] on p at bounding box center [300, 82] width 502 height 22
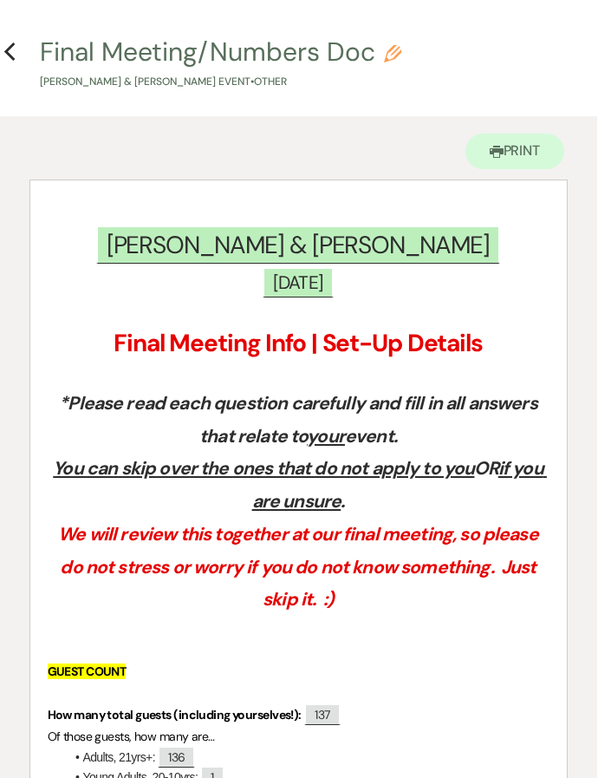
scroll to position [0, 0]
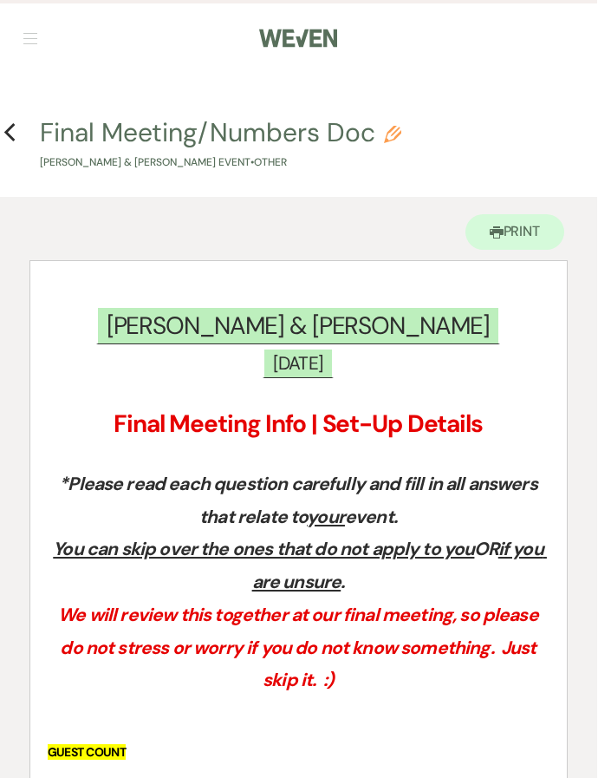
click at [13, 133] on icon "Previous" at bounding box center [10, 132] width 13 height 21
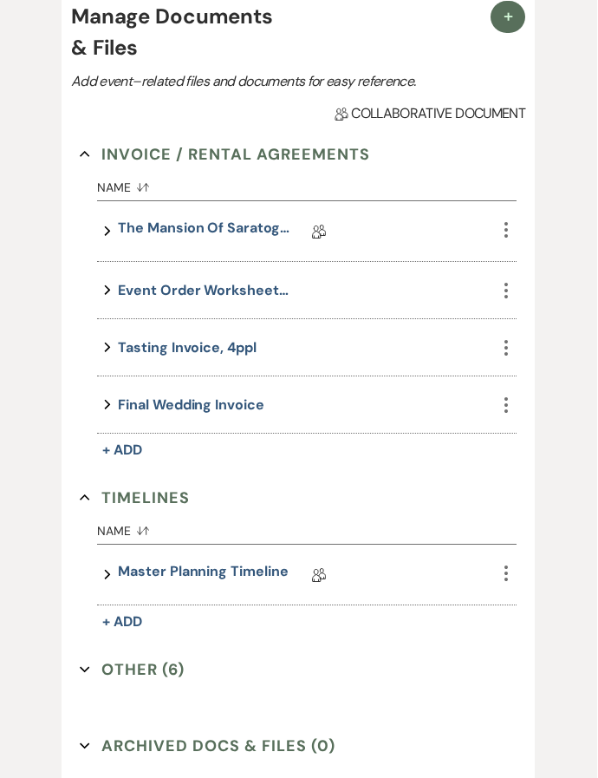
scroll to position [482, 0]
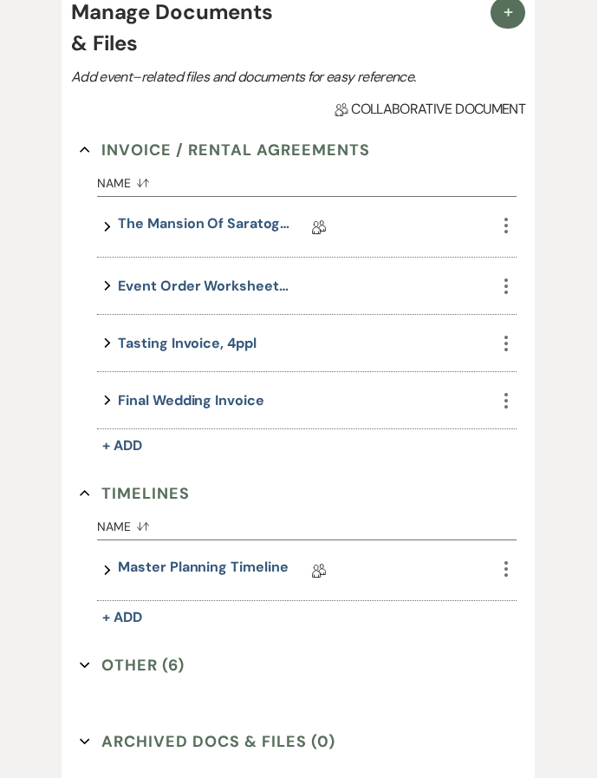
click at [173, 670] on button "Other (6) Expand" at bounding box center [133, 666] width 105 height 26
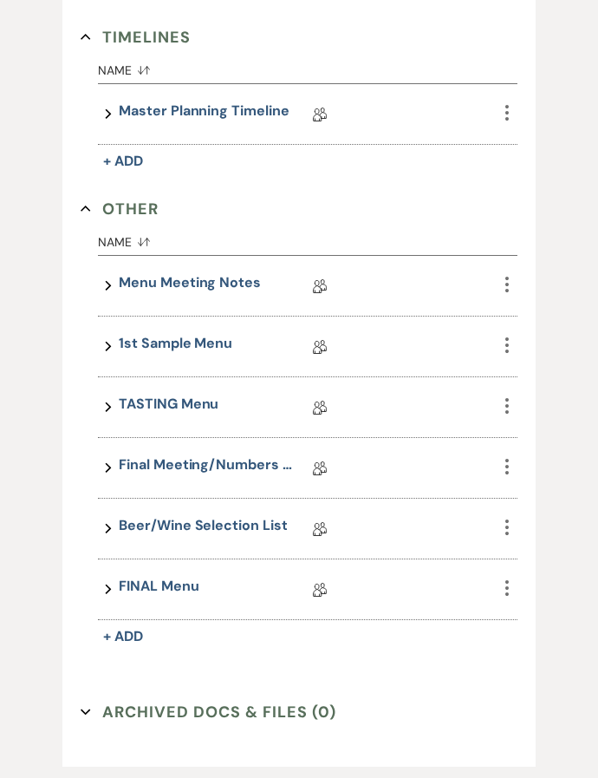
scroll to position [1025, 0]
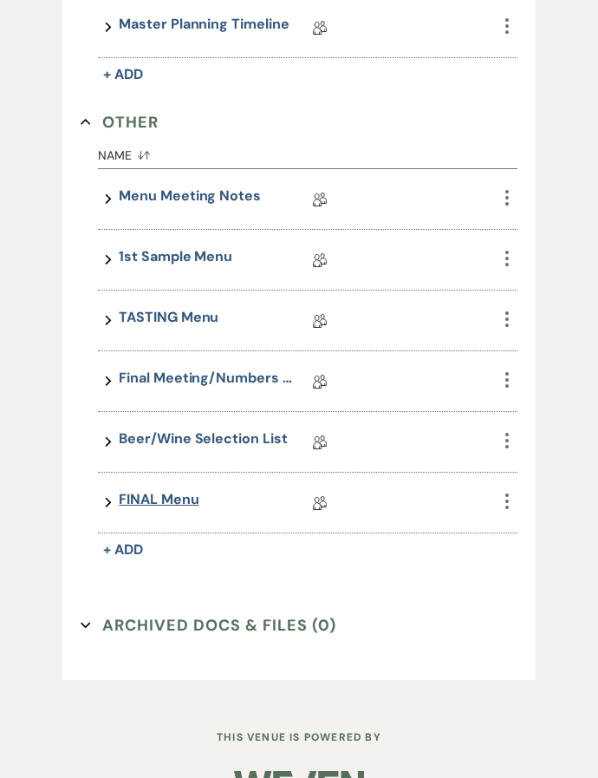
click at [188, 500] on link "FINAL Menu" at bounding box center [159, 503] width 80 height 27
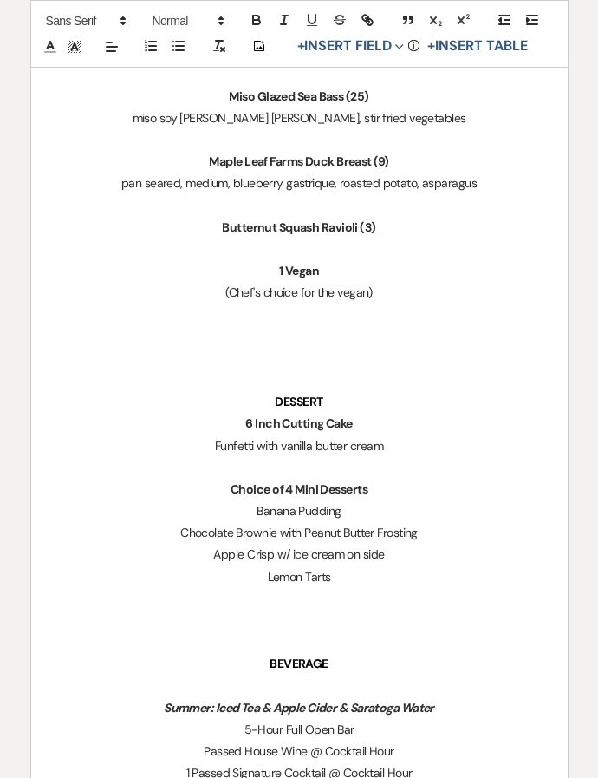
scroll to position [1451, 0]
click at [166, 413] on p "6 Inch Cutting Cake" at bounding box center [300, 424] width 502 height 22
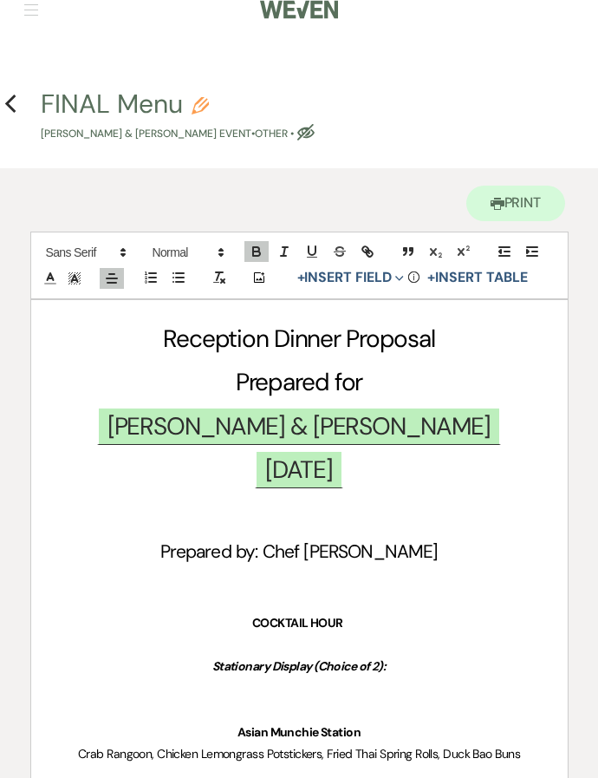
scroll to position [0, 0]
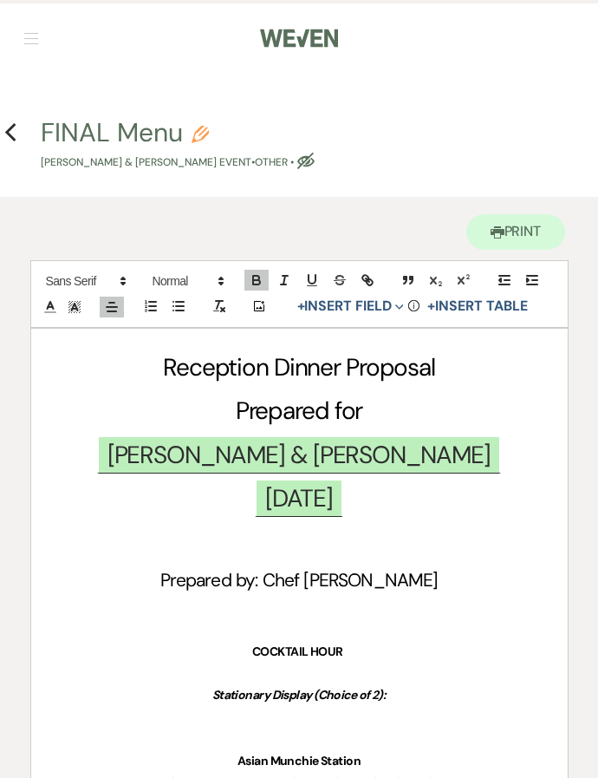
click at [19, 128] on h4 "Previous FINAL Menu Pencil Allie Iwaniec & Daniel Lenney's Event • Other • Eye …" at bounding box center [299, 142] width 598 height 56
click at [16, 131] on icon "Previous" at bounding box center [10, 132] width 13 height 21
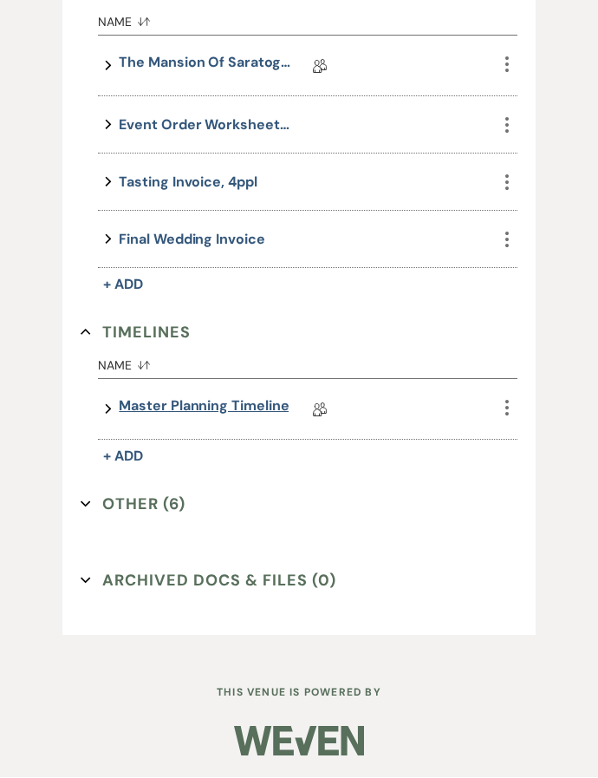
click at [166, 412] on link "Master Planning Timeline" at bounding box center [204, 409] width 170 height 27
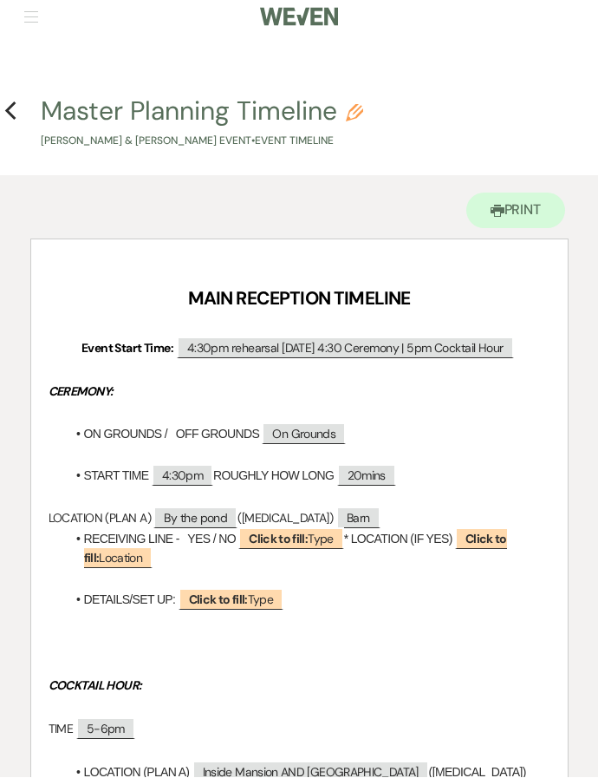
scroll to position [21, 0]
click at [19, 110] on h4 "Previous Master Planning Timeline Pencil Allie Iwaniec & Daniel Lenney's Event …" at bounding box center [299, 122] width 598 height 56
click at [21, 111] on h4 "Previous Master Planning Timeline Pencil Allie Iwaniec & Daniel Lenney's Event …" at bounding box center [299, 122] width 598 height 56
click at [18, 112] on h4 "Previous Master Planning Timeline Pencil Allie Iwaniec & Daniel Lenney's Event …" at bounding box center [299, 122] width 598 height 56
click at [13, 114] on icon "Previous" at bounding box center [10, 111] width 13 height 21
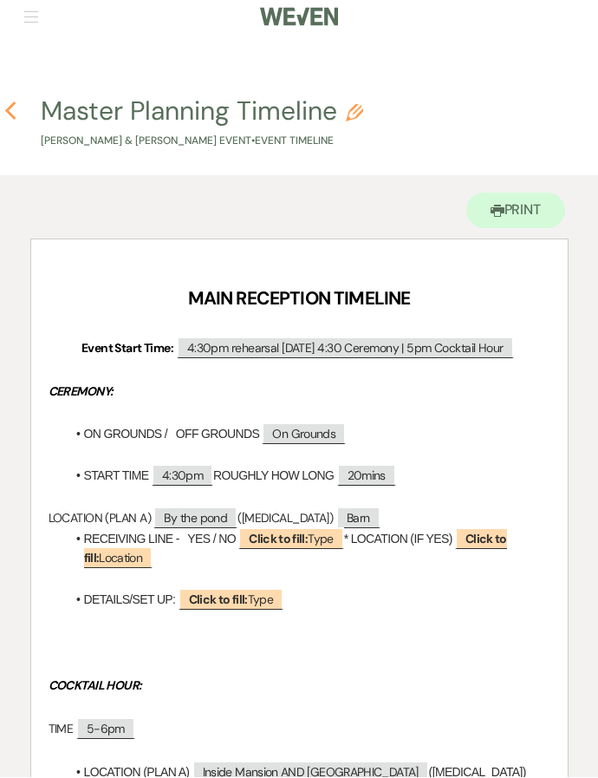
scroll to position [643, 0]
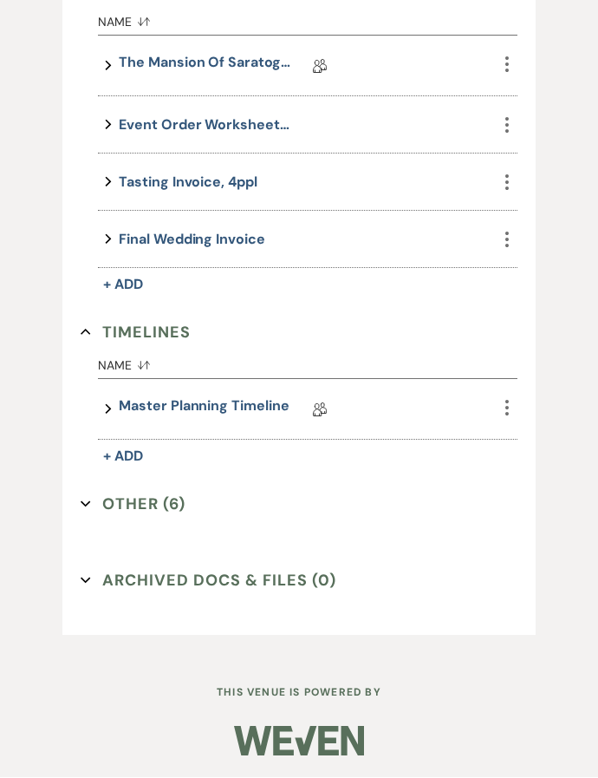
click at [164, 506] on button "Other (6) Expand" at bounding box center [133, 505] width 105 height 26
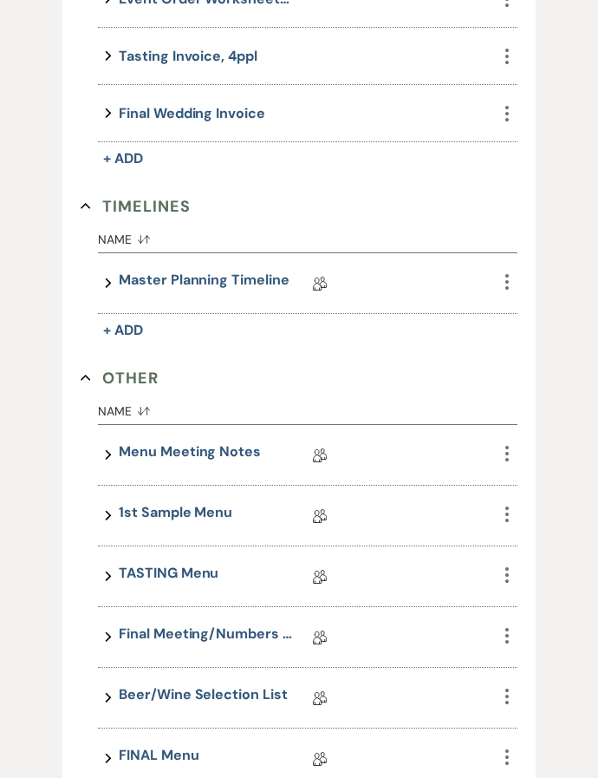
scroll to position [767, 0]
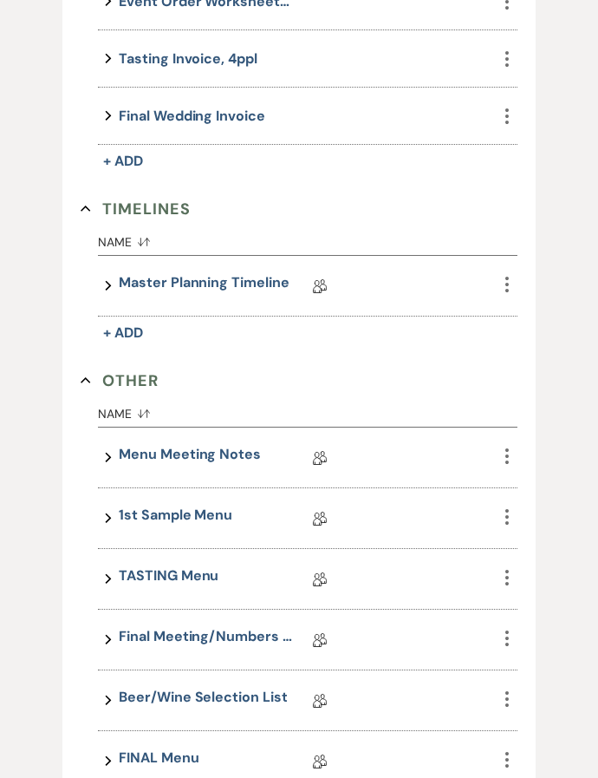
click at [190, 647] on link "Final Meeting/Numbers Doc" at bounding box center [205, 639] width 173 height 27
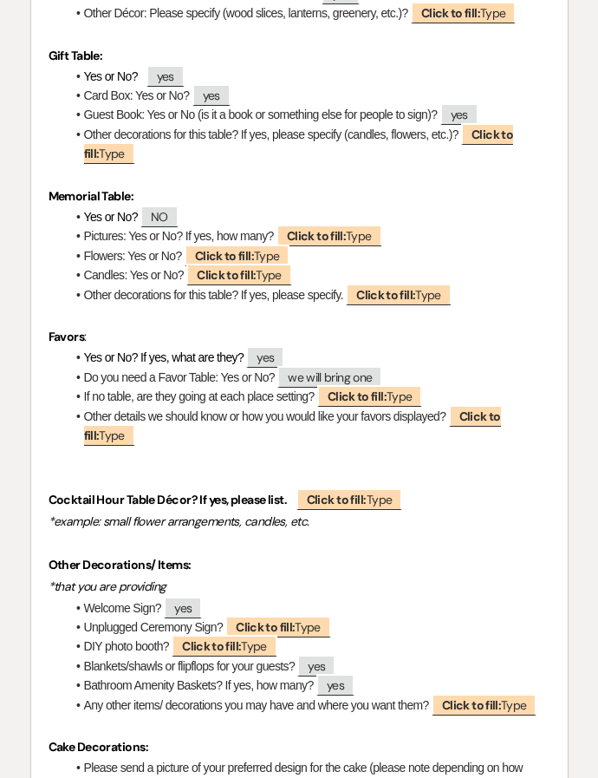
scroll to position [6459, 0]
